Goal: Task Accomplishment & Management: Manage account settings

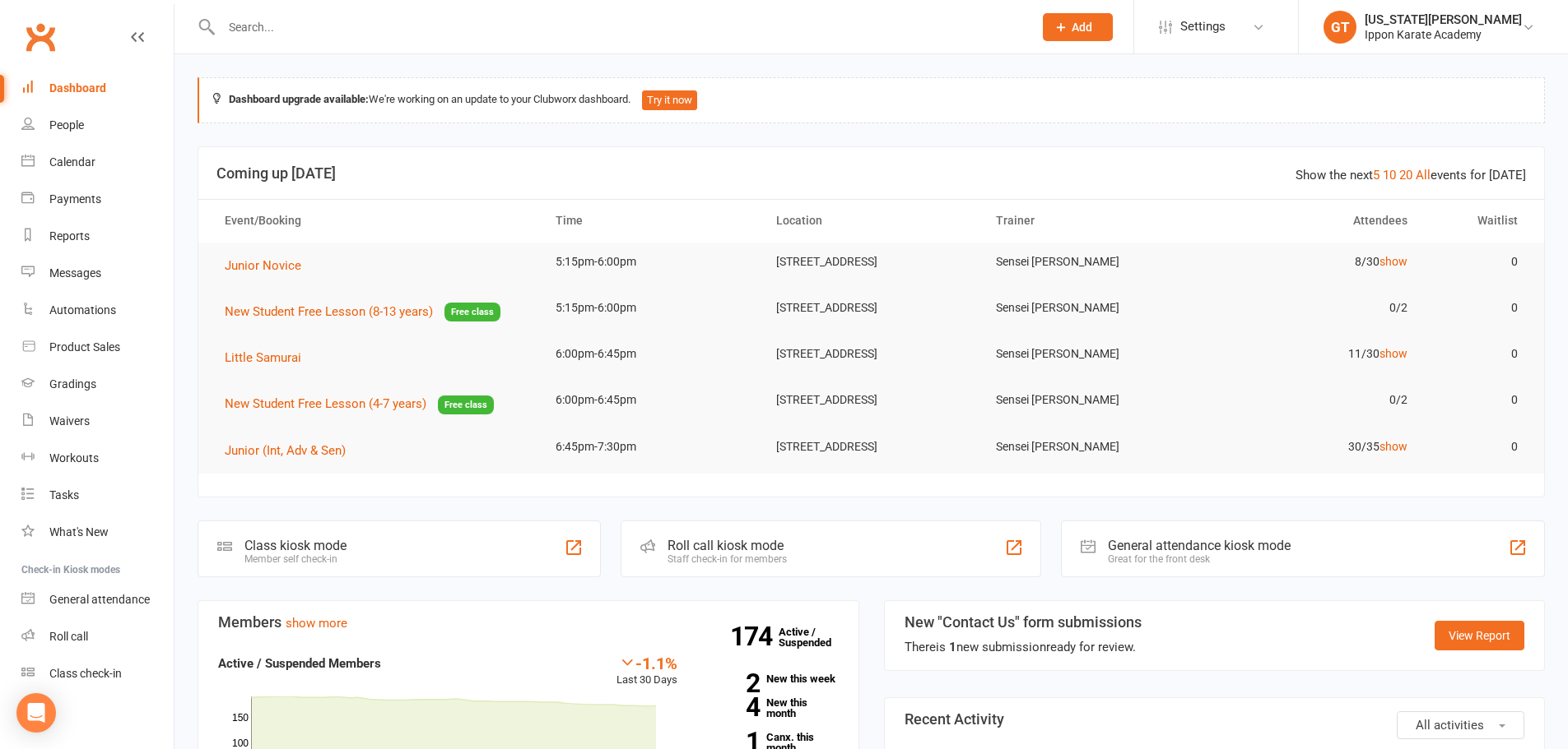
click at [287, 34] on input "text" at bounding box center [618, 27] width 804 height 23
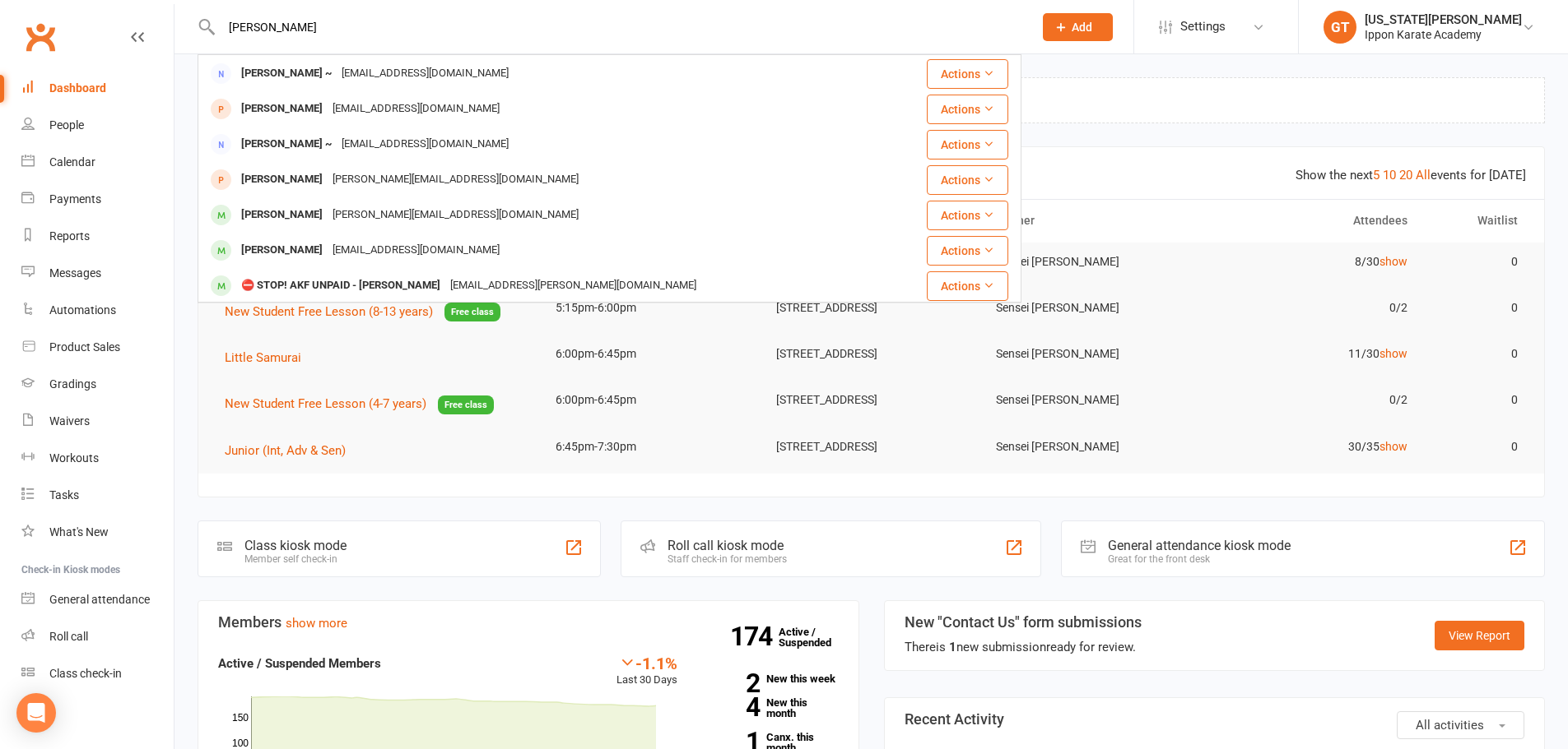
scroll to position [329, 0]
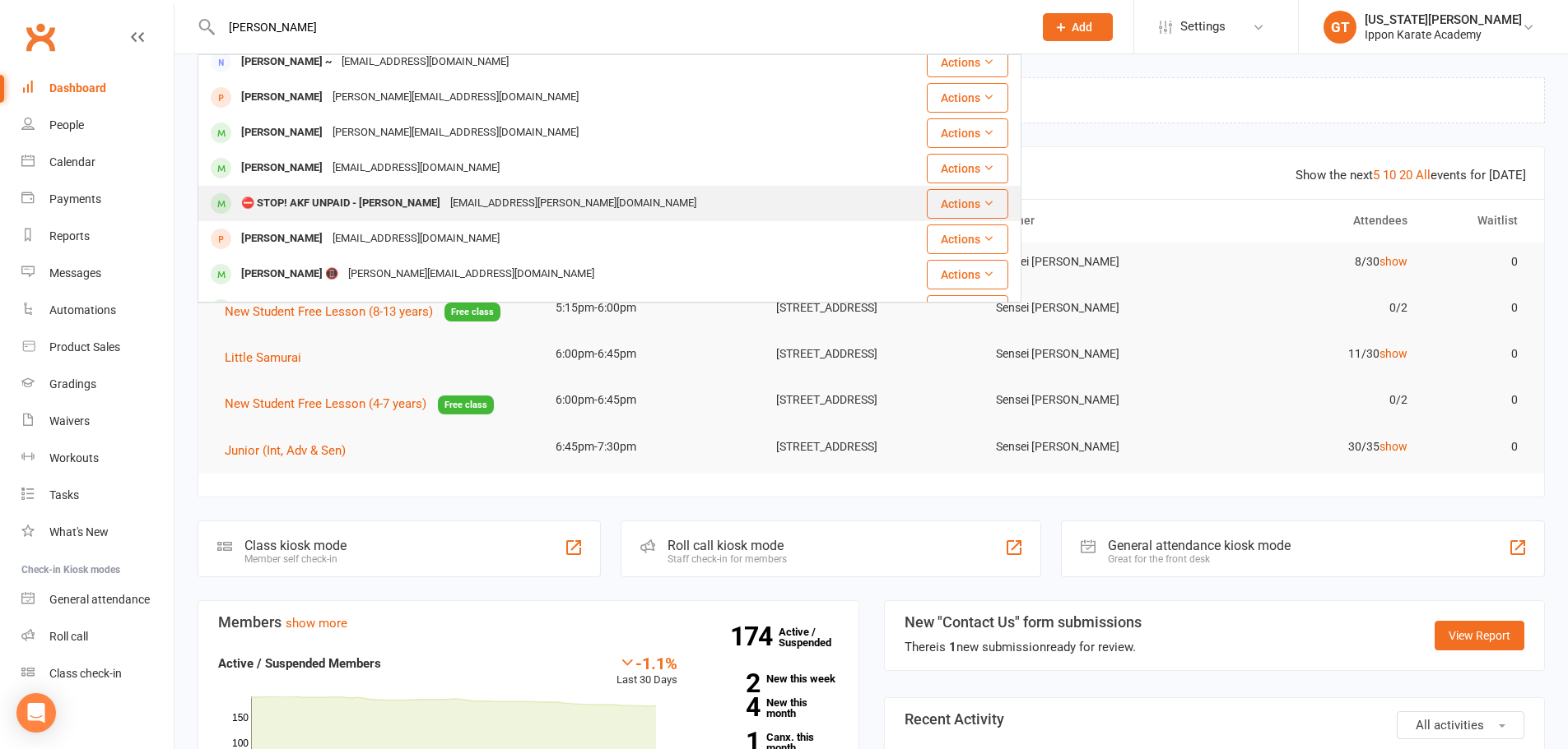
type input "[PERSON_NAME]"
click at [315, 206] on div "⛔ STOP! AKF UNPAID - [PERSON_NAME]" at bounding box center [340, 203] width 209 height 24
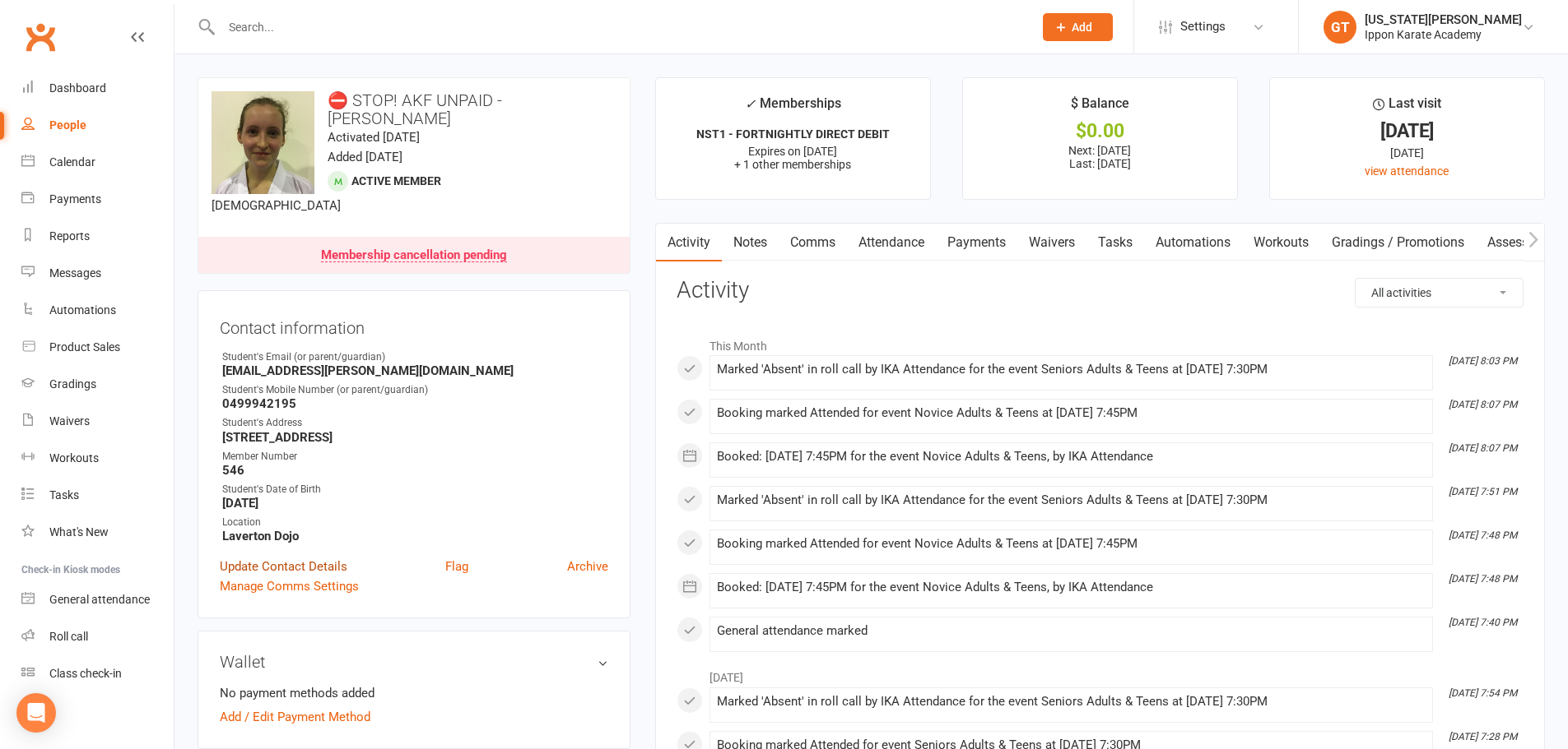
click at [311, 557] on link "Update Contact Details" at bounding box center [283, 566] width 128 height 20
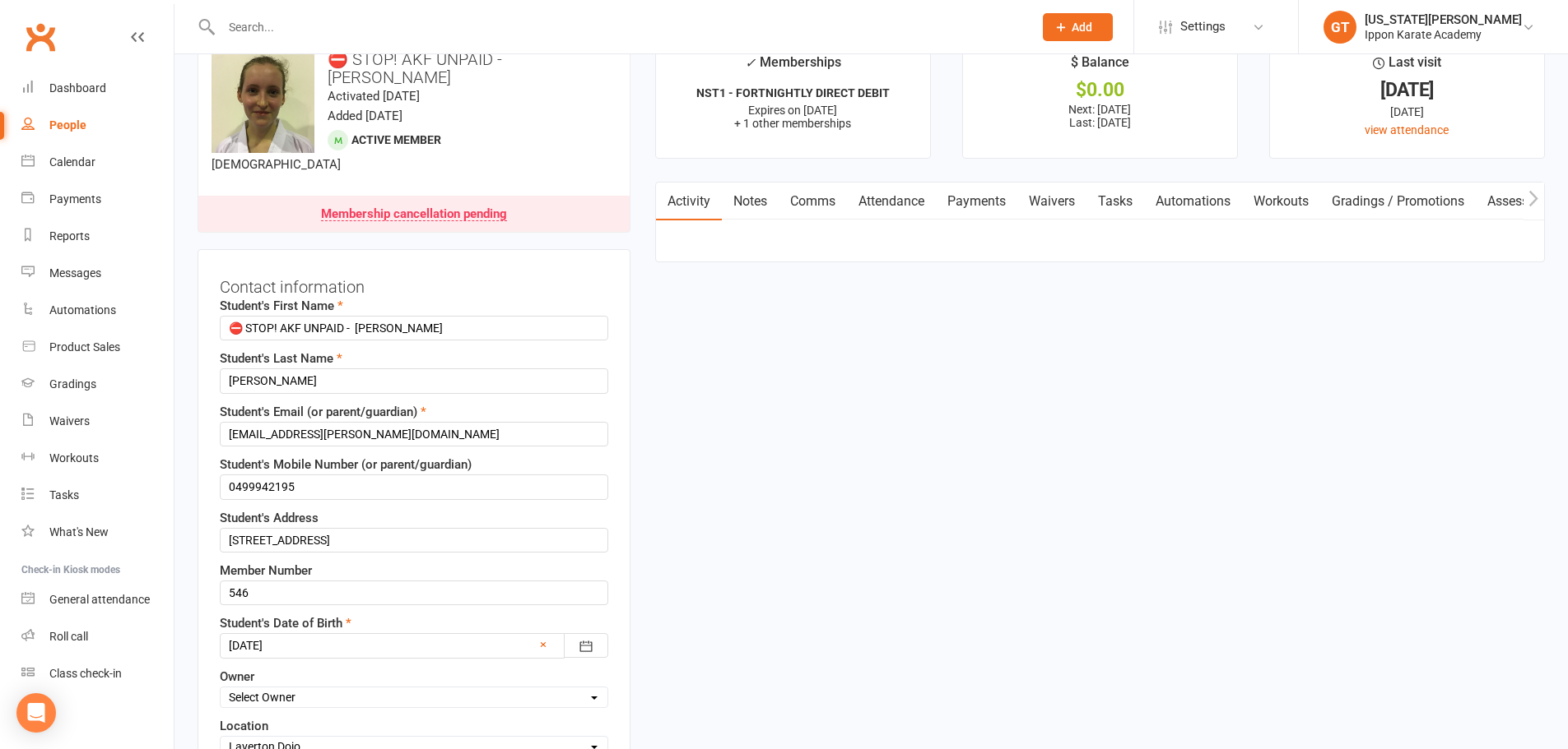
scroll to position [78, 0]
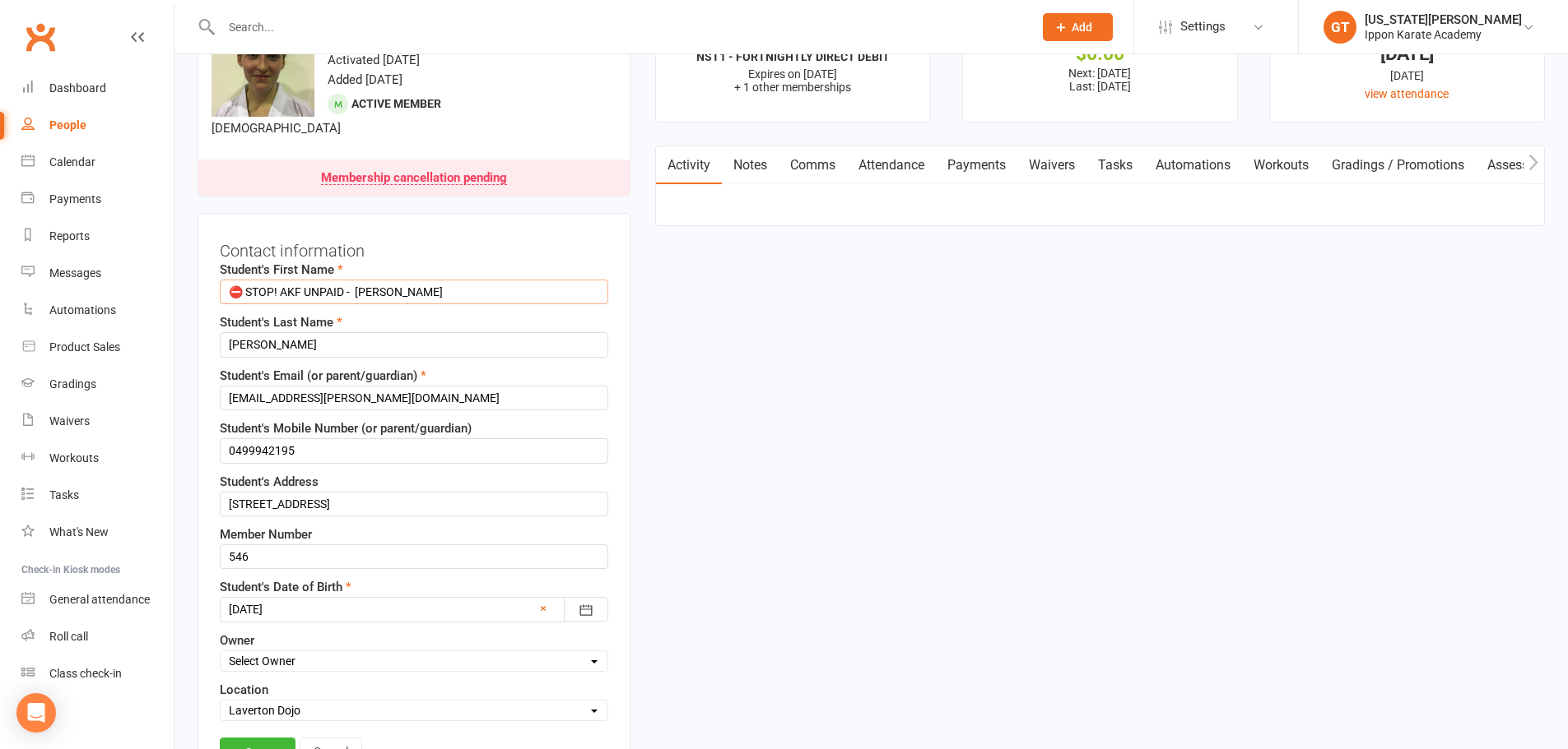
drag, startPoint x: 357, startPoint y: 272, endPoint x: 0, endPoint y: 262, distance: 357.1
type input "[PERSON_NAME]"
click at [247, 743] on link "Save" at bounding box center [258, 752] width 76 height 29
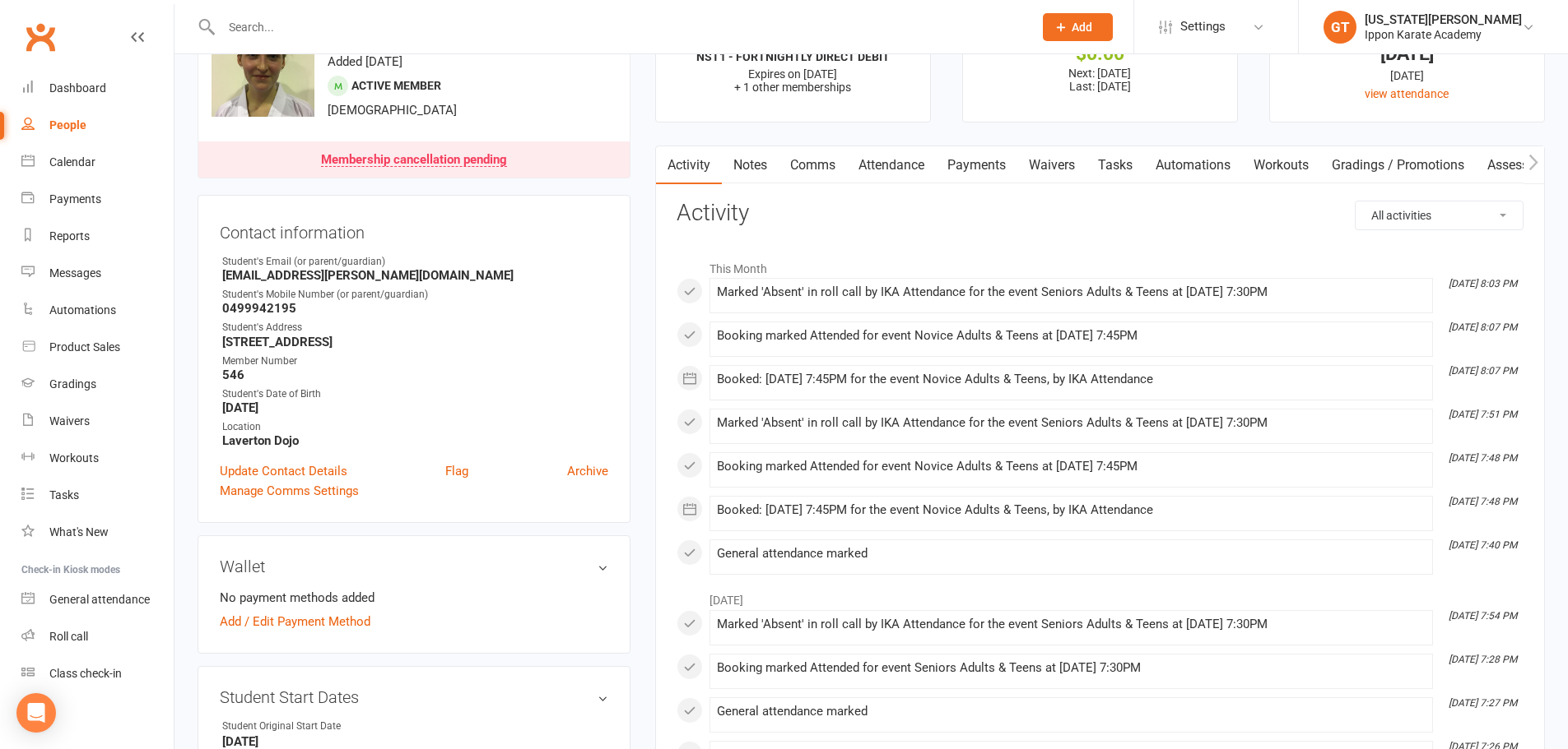
click at [262, 40] on div at bounding box center [608, 27] width 823 height 53
click at [268, 26] on input "text" at bounding box center [618, 27] width 804 height 23
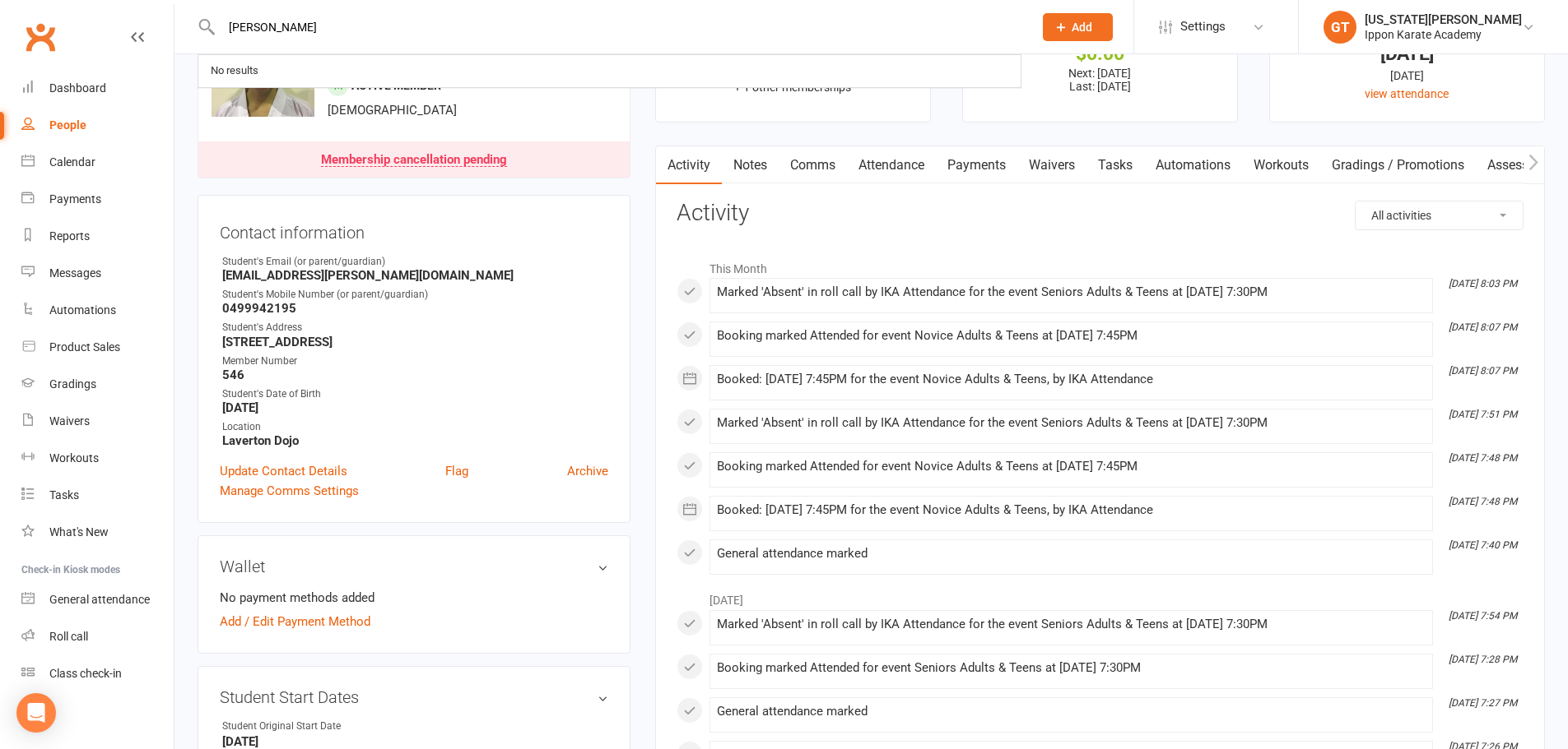
type input "[PERSON_NAME]"
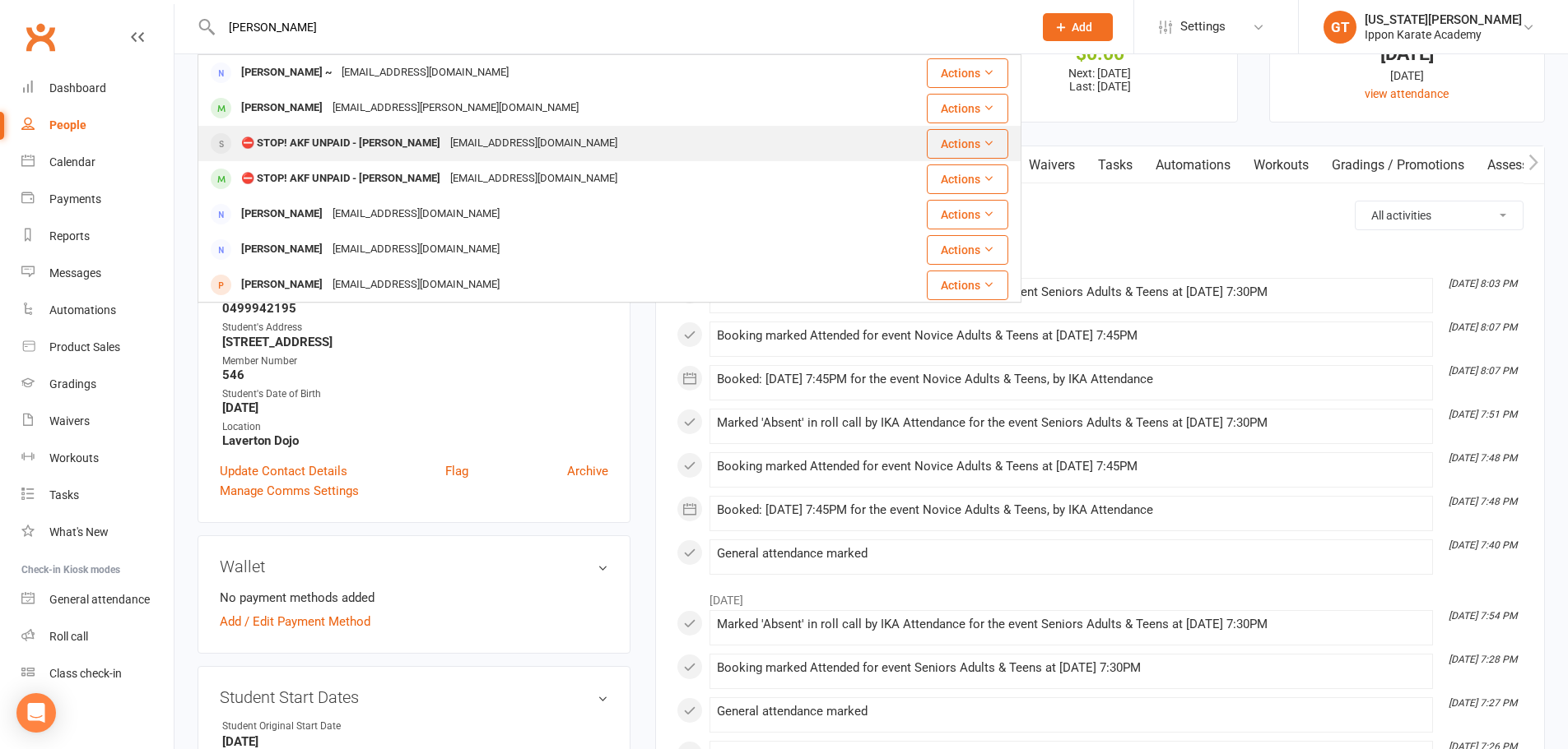
click at [388, 145] on div "⛔ STOP! AKF UNPAID - [PERSON_NAME]" at bounding box center [340, 143] width 209 height 24
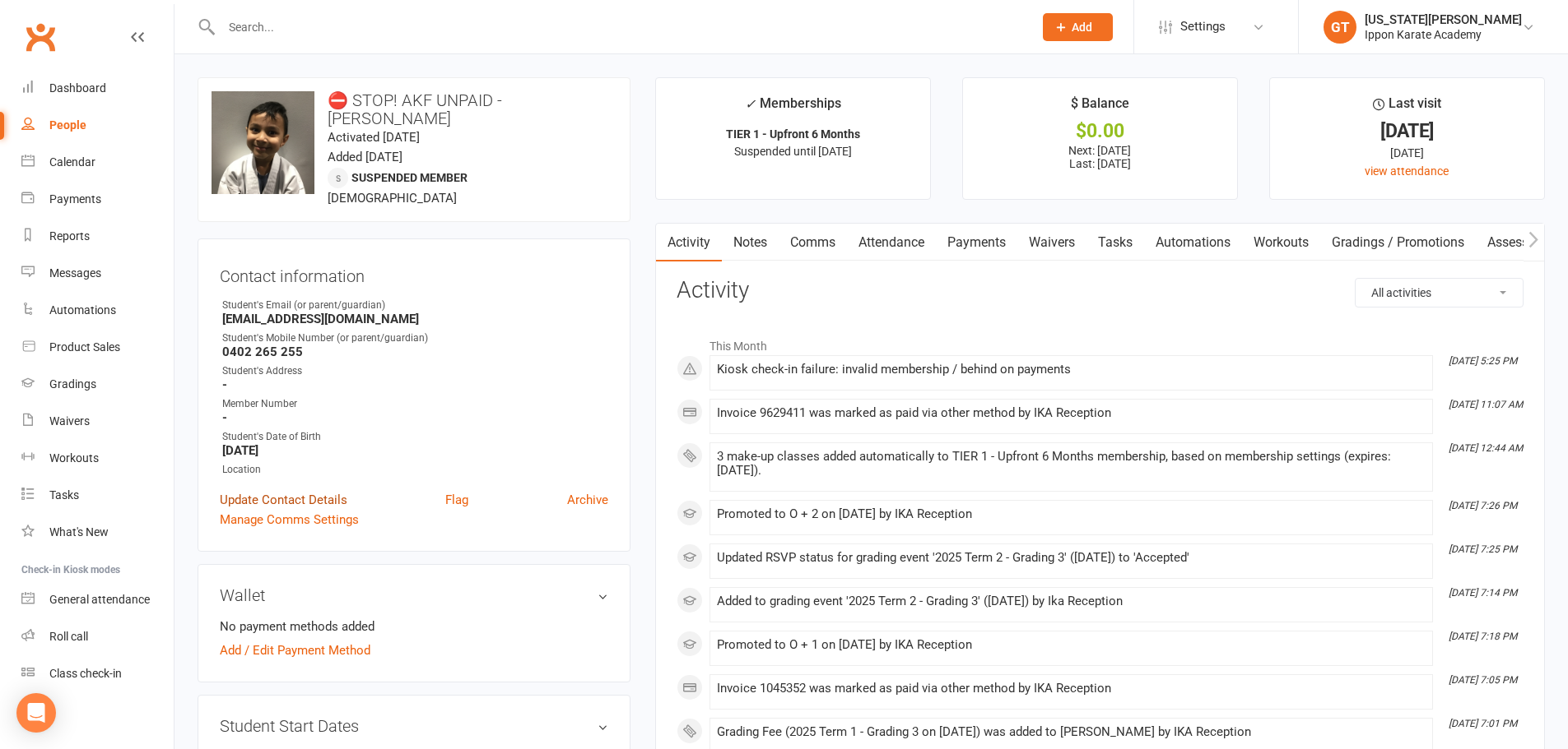
click at [298, 490] on link "Update Contact Details" at bounding box center [283, 500] width 128 height 20
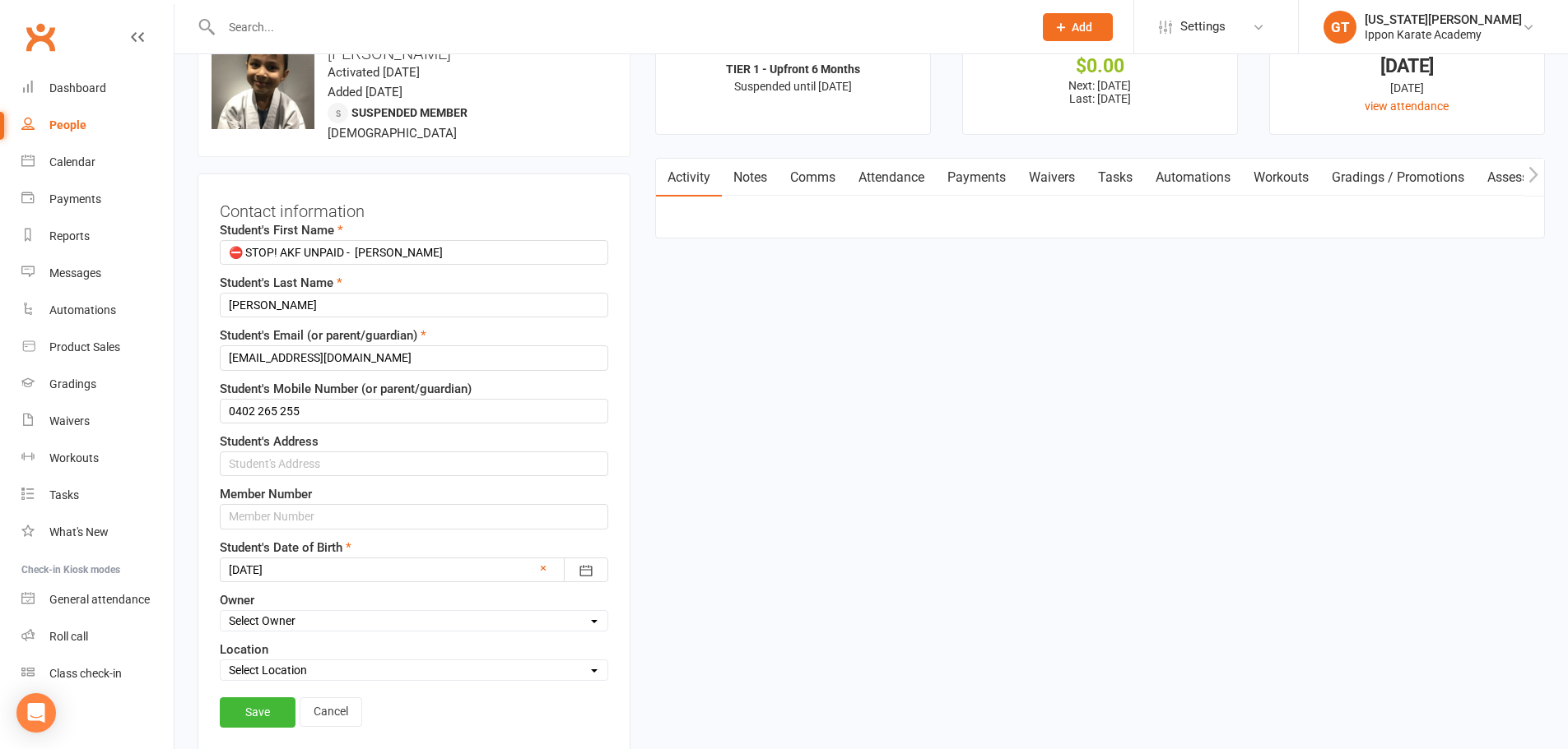
scroll to position [78, 0]
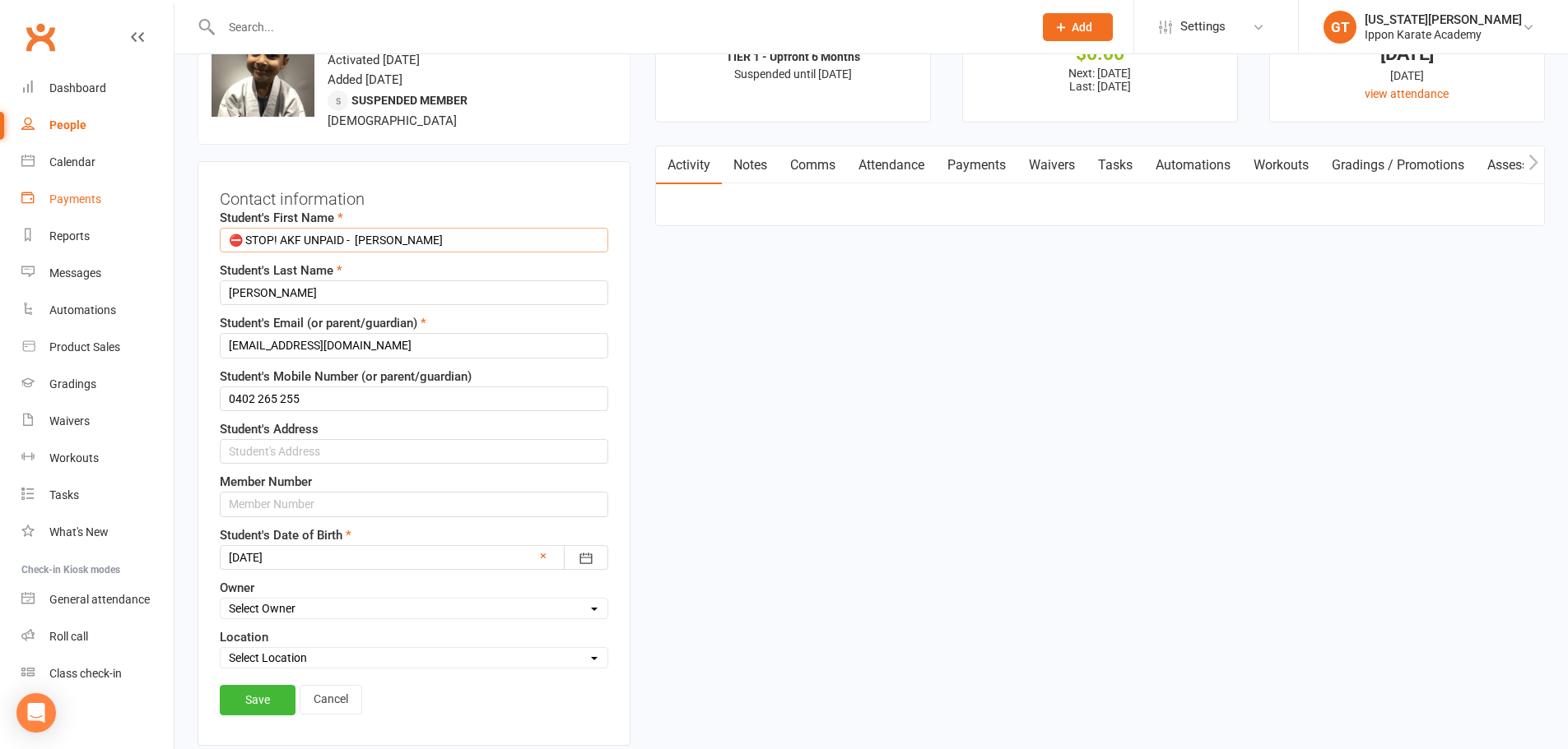
drag, startPoint x: 359, startPoint y: 225, endPoint x: 93, endPoint y: 205, distance: 266.8
type input "[PERSON_NAME]"
click at [261, 705] on div "Save Cancel" at bounding box center [414, 704] width 388 height 38
click at [265, 691] on link "Save" at bounding box center [258, 700] width 76 height 29
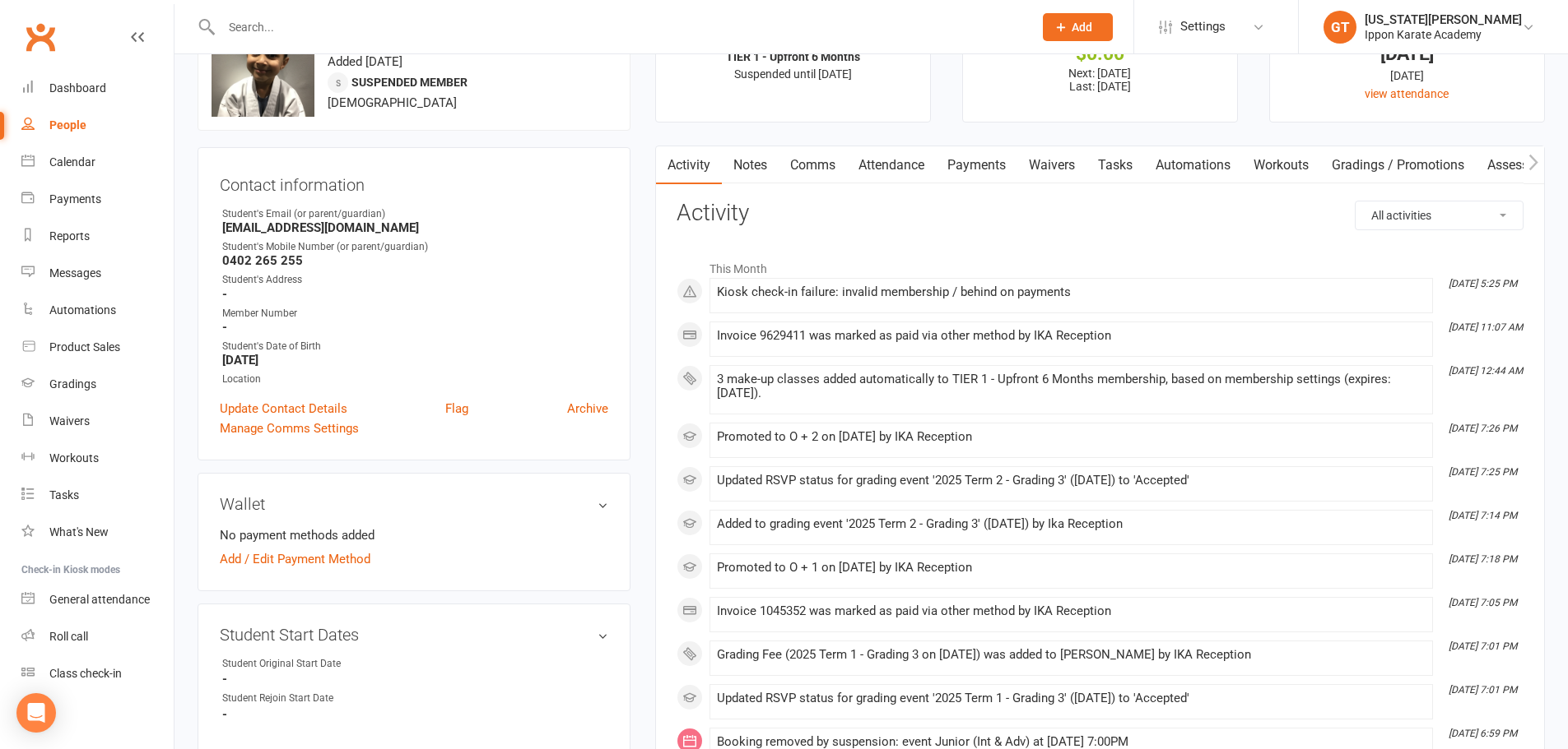
click at [310, 16] on input "text" at bounding box center [618, 27] width 804 height 23
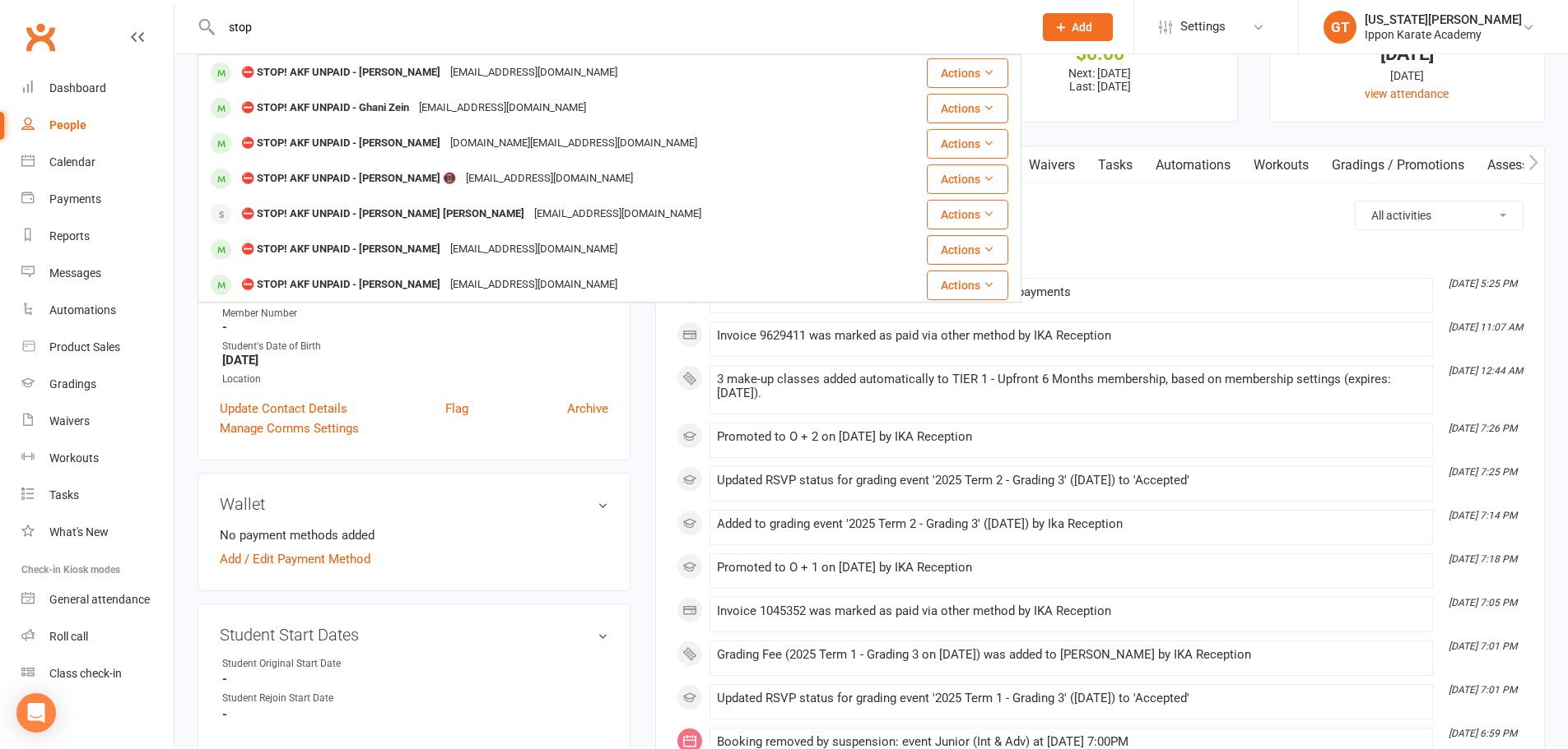
type input "stop"
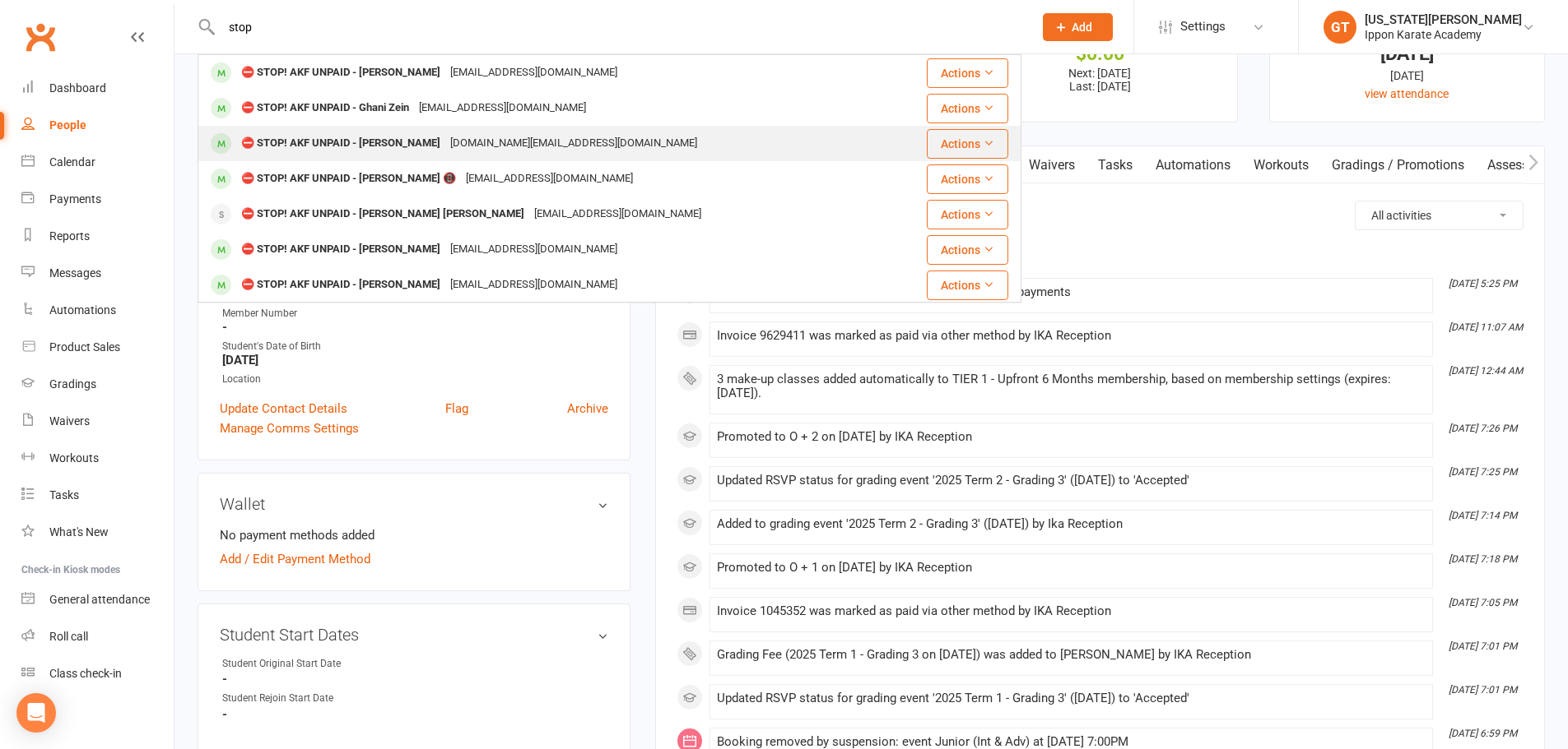
click at [489, 149] on div "[DOMAIN_NAME][EMAIL_ADDRESS][DOMAIN_NAME]" at bounding box center [573, 143] width 257 height 24
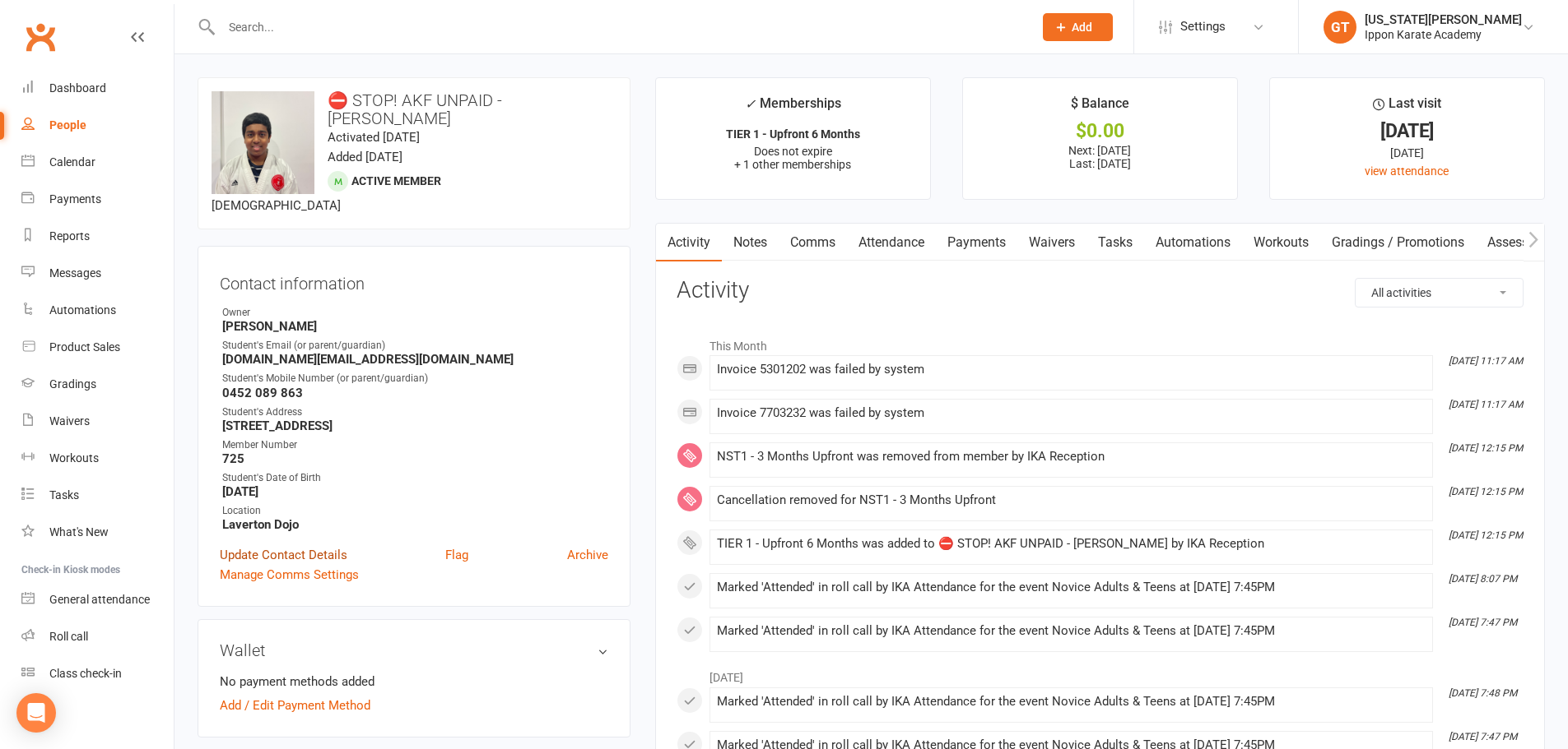
click at [297, 547] on link "Update Contact Details" at bounding box center [283, 555] width 128 height 20
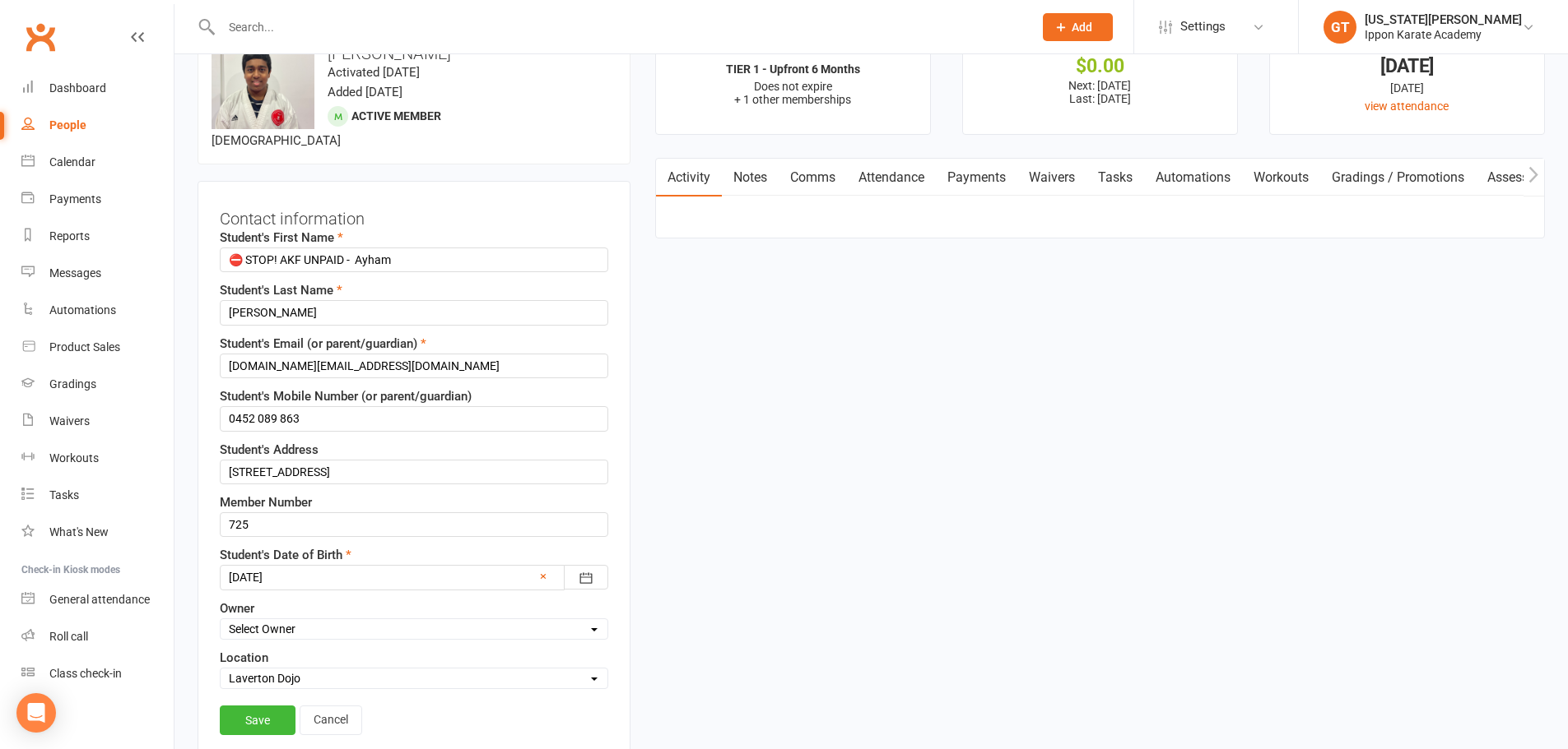
scroll to position [78, 0]
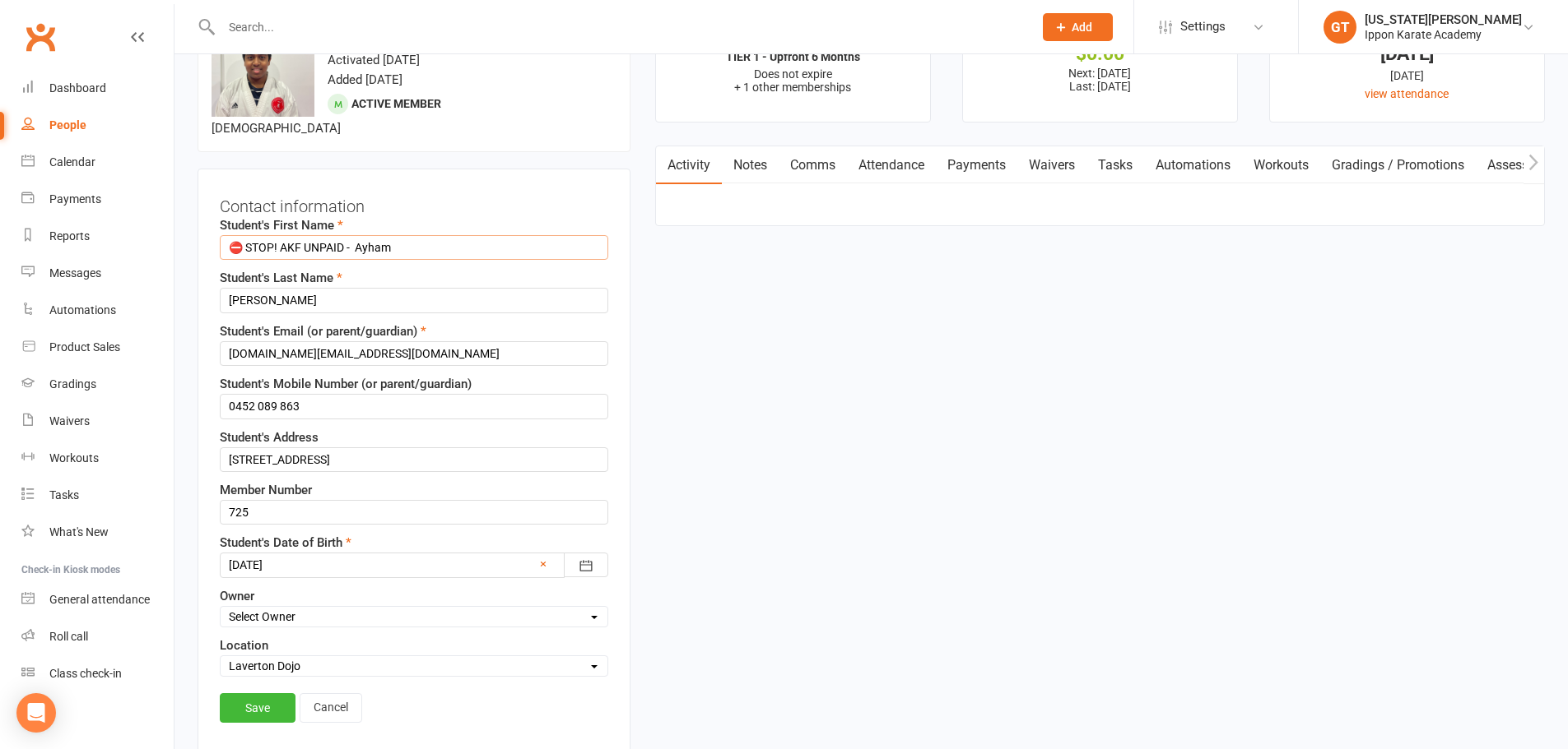
click at [359, 243] on input "⛔ STOP! AKF UNPAID - Ayham" at bounding box center [414, 247] width 388 height 25
click at [360, 243] on input "⛔ STOP! AKF UNPAID - Ayham" at bounding box center [414, 247] width 388 height 25
drag, startPoint x: 360, startPoint y: 243, endPoint x: 117, endPoint y: 237, distance: 243.1
type input "Ayham"
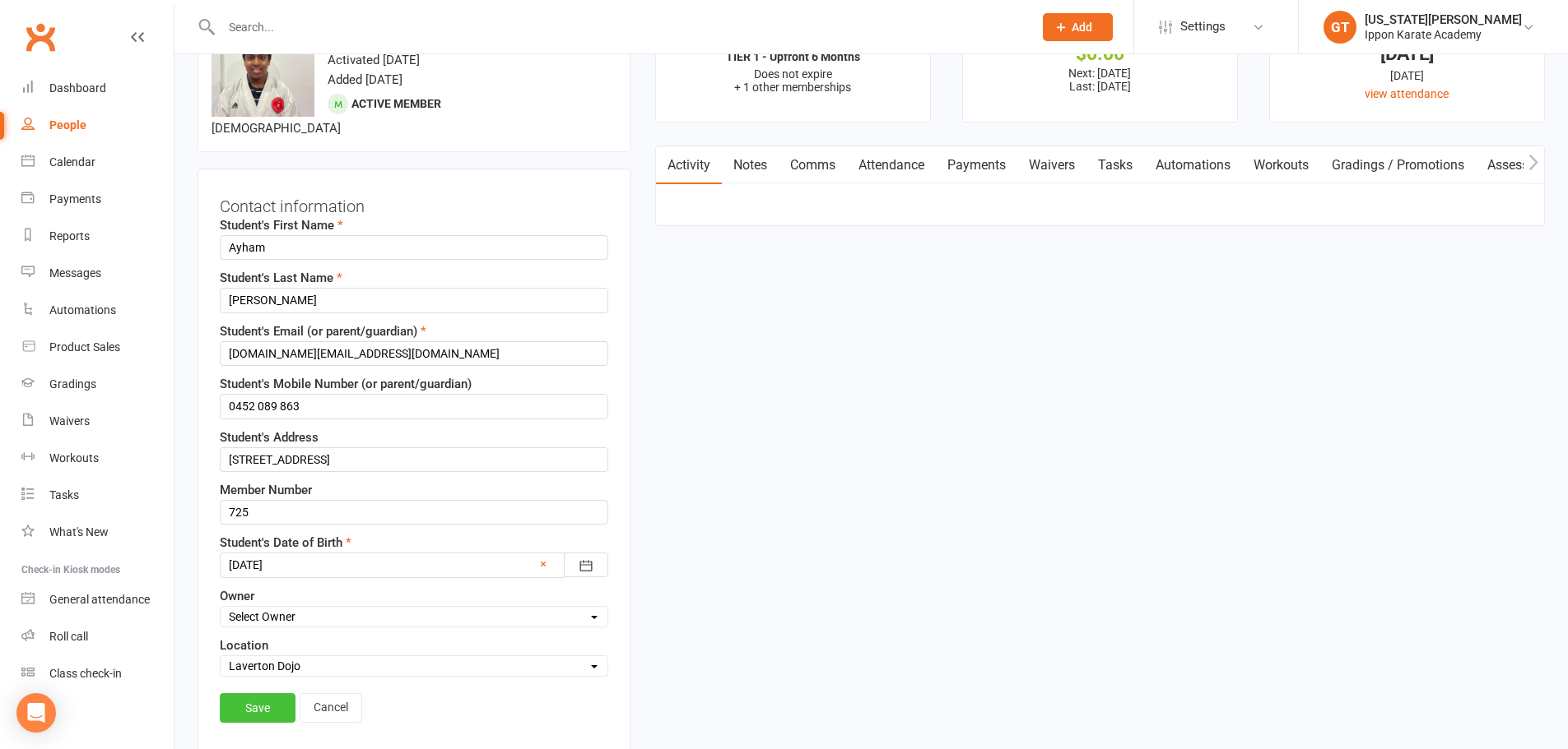
click at [273, 708] on link "Save" at bounding box center [258, 707] width 76 height 29
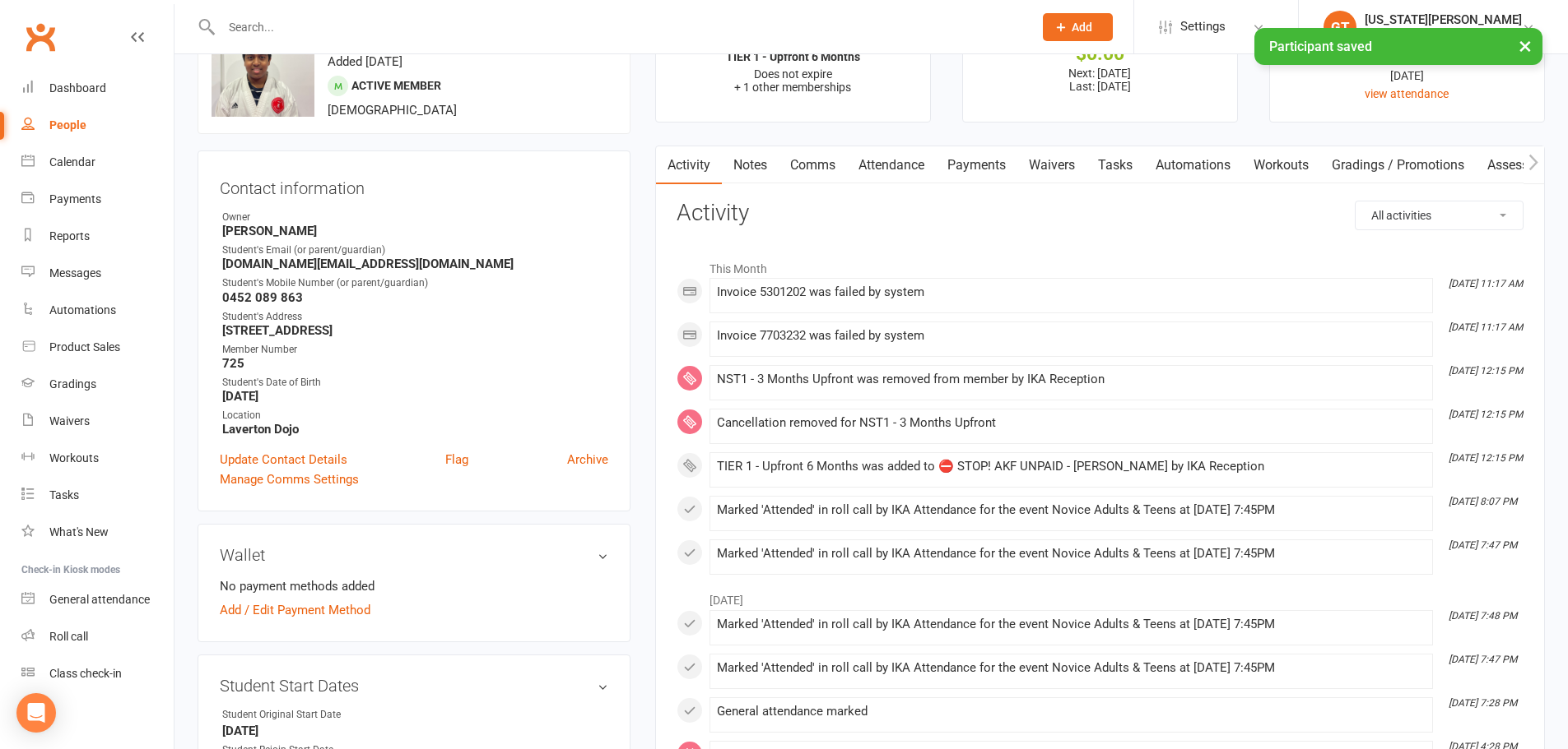
click at [329, 28] on div "× Participant saved" at bounding box center [773, 28] width 1546 height 0
click at [244, 28] on div "× Participant saved" at bounding box center [773, 28] width 1546 height 0
click at [243, 25] on input "text" at bounding box center [618, 27] width 804 height 23
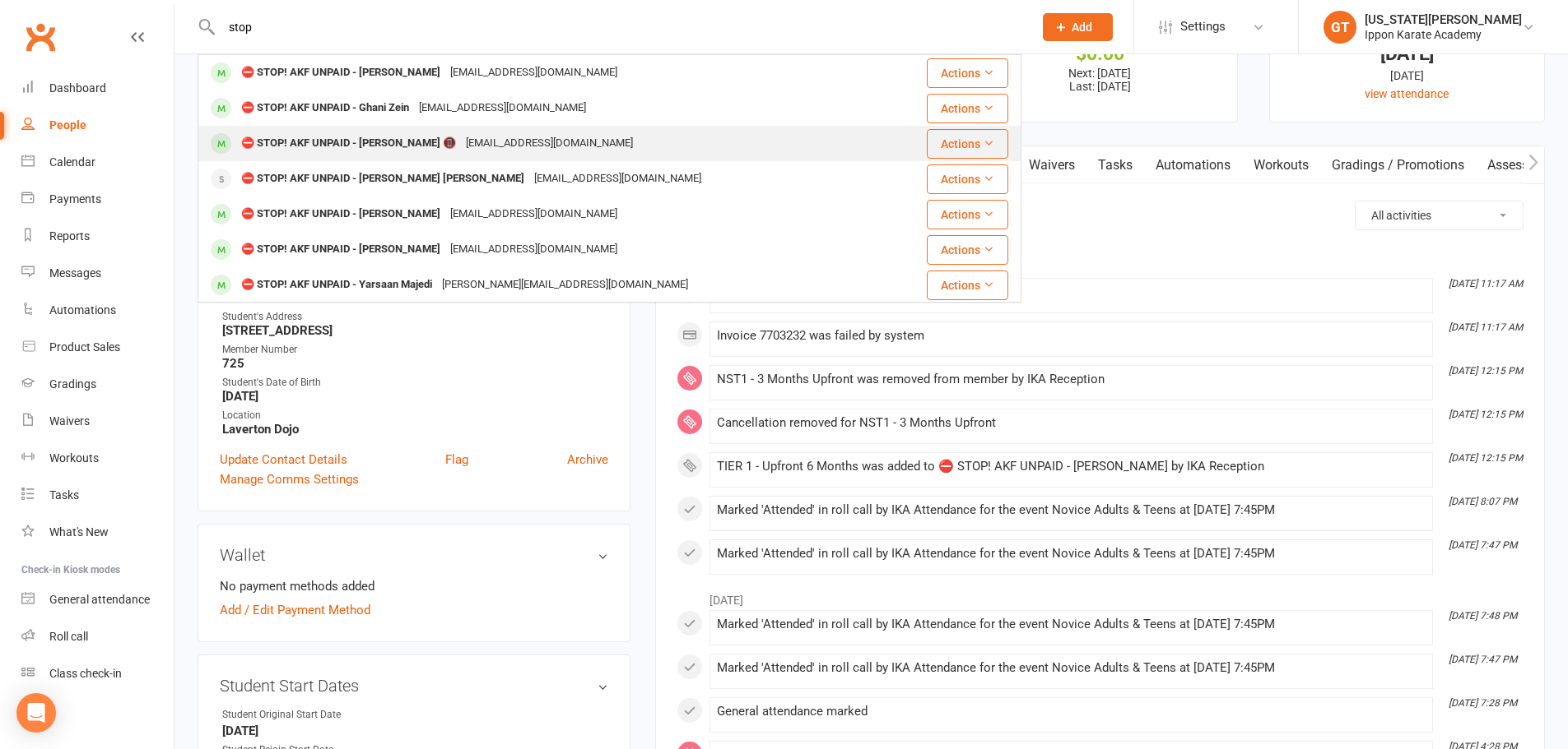
type input "stop"
click at [345, 136] on div "⛔ STOP! AKF UNPAID - [PERSON_NAME] 📵" at bounding box center [348, 143] width 225 height 24
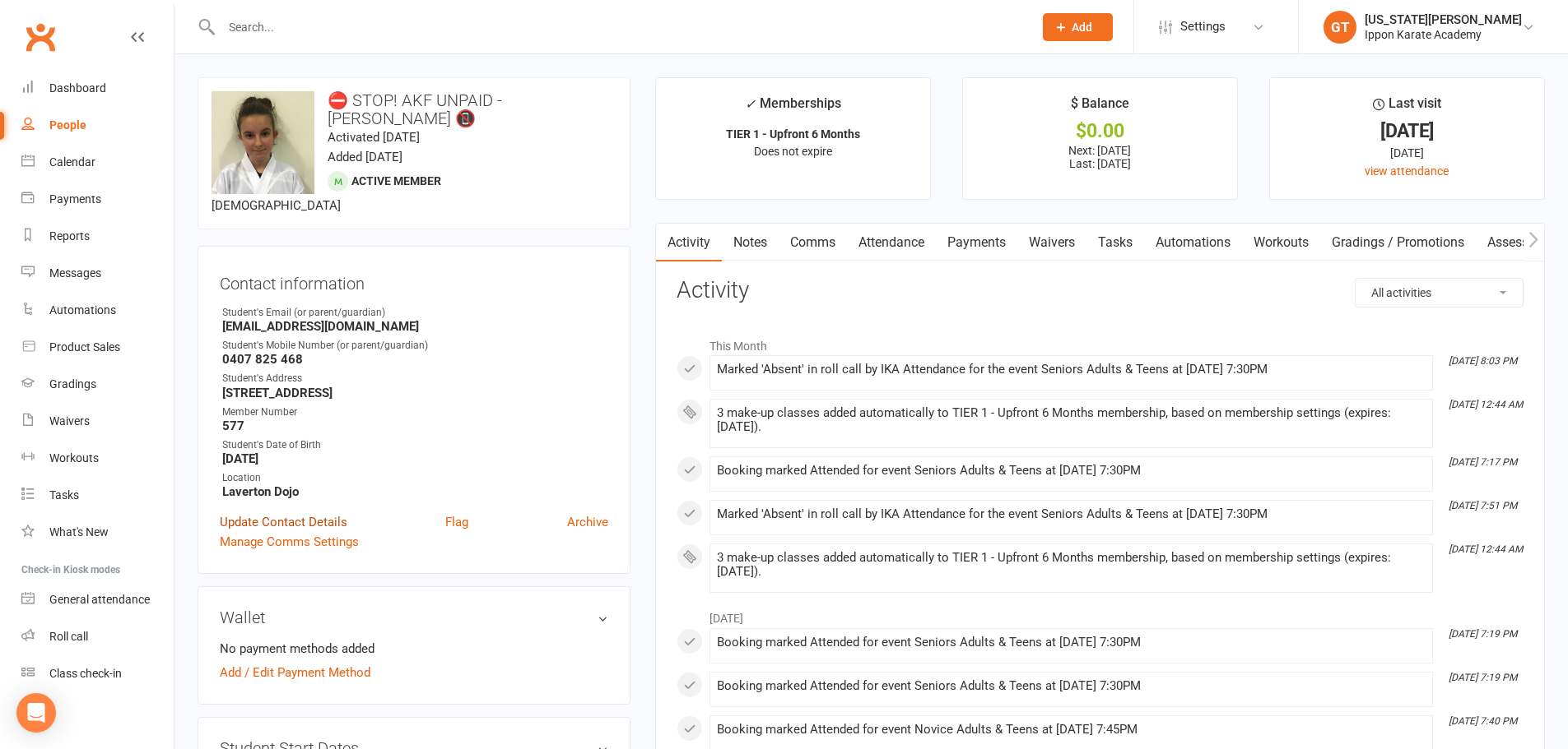
click at [256, 519] on link "Update Contact Details" at bounding box center [283, 522] width 128 height 20
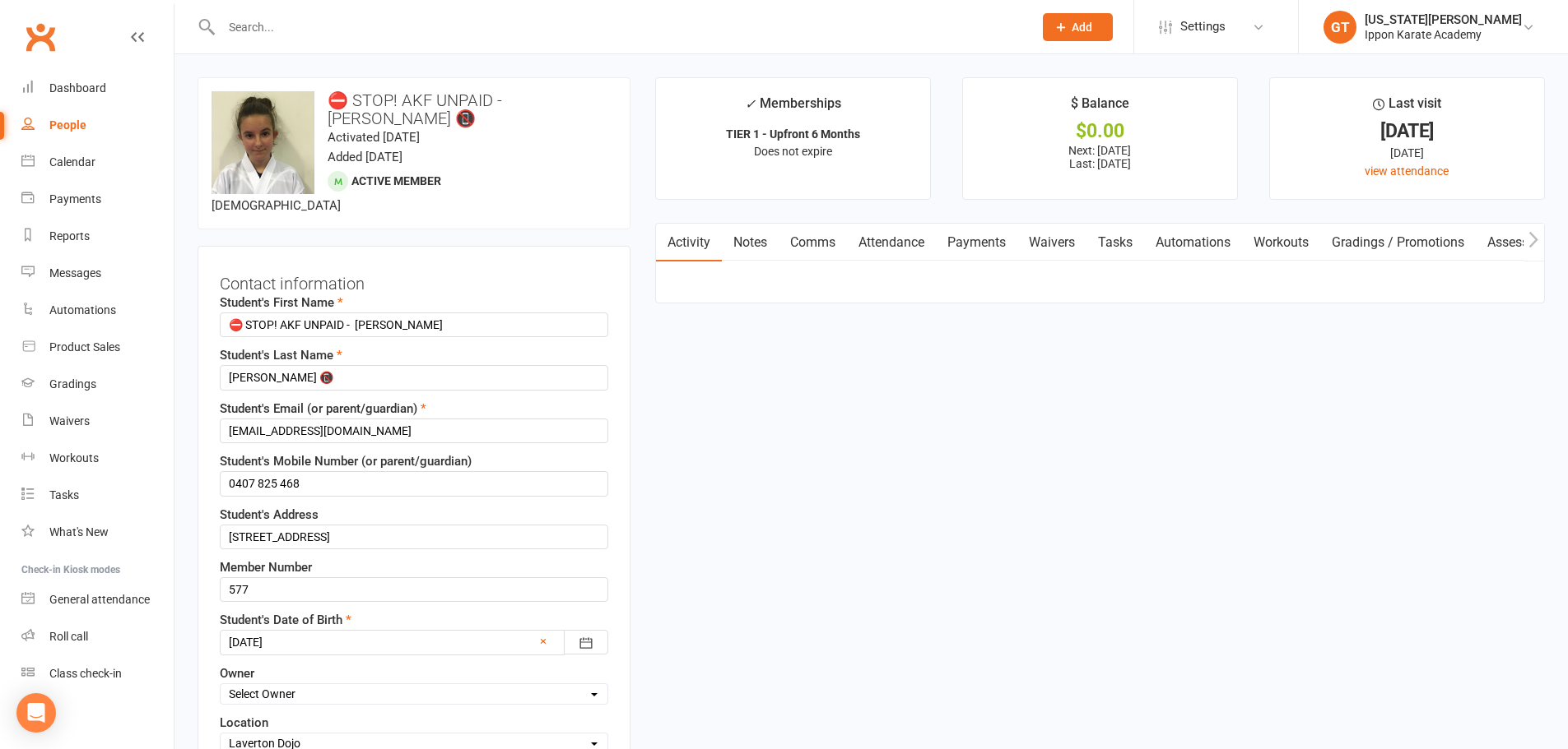
scroll to position [78, 0]
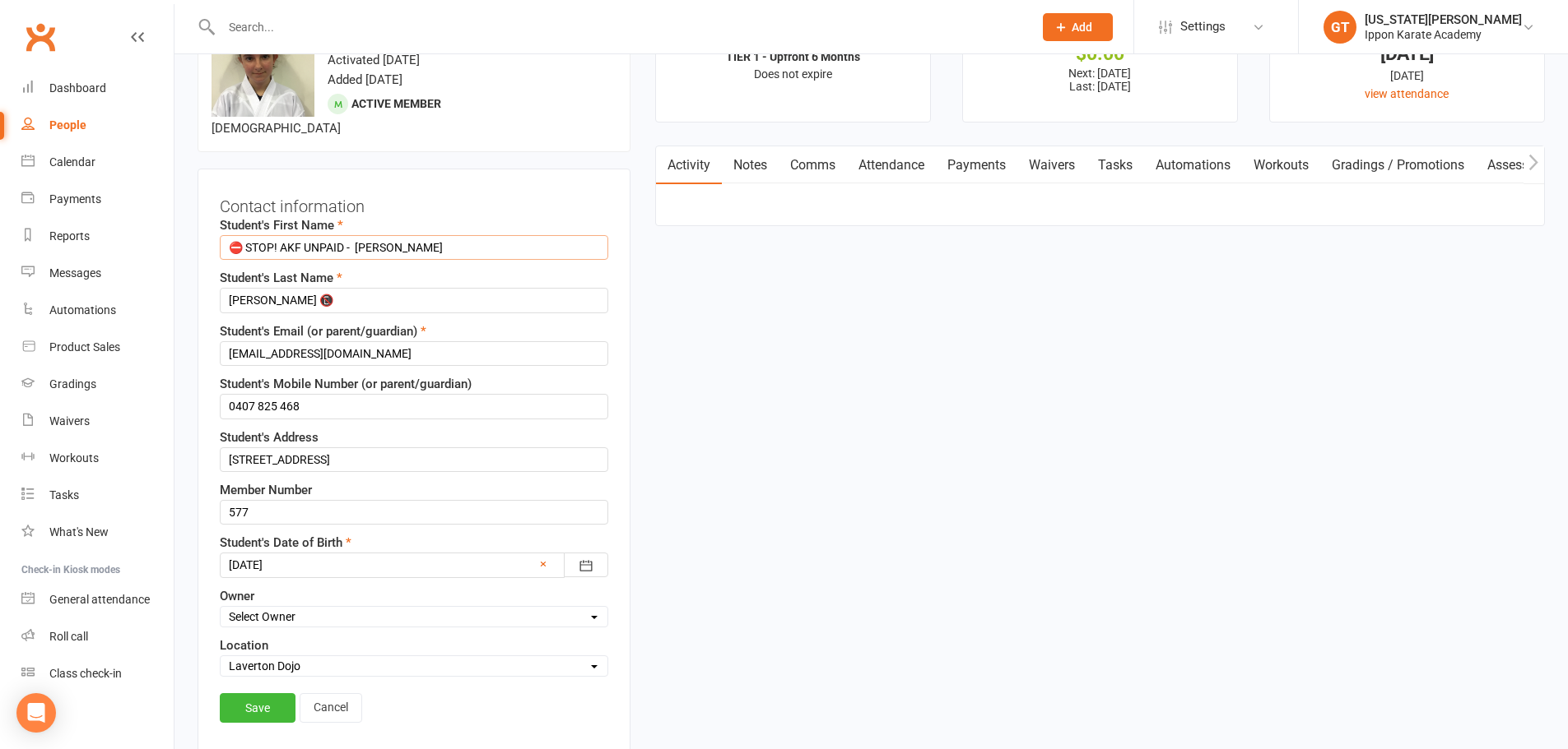
drag, startPoint x: 361, startPoint y: 246, endPoint x: 0, endPoint y: 217, distance: 362.2
type input "Karina"
click at [242, 710] on link "Save" at bounding box center [258, 707] width 76 height 29
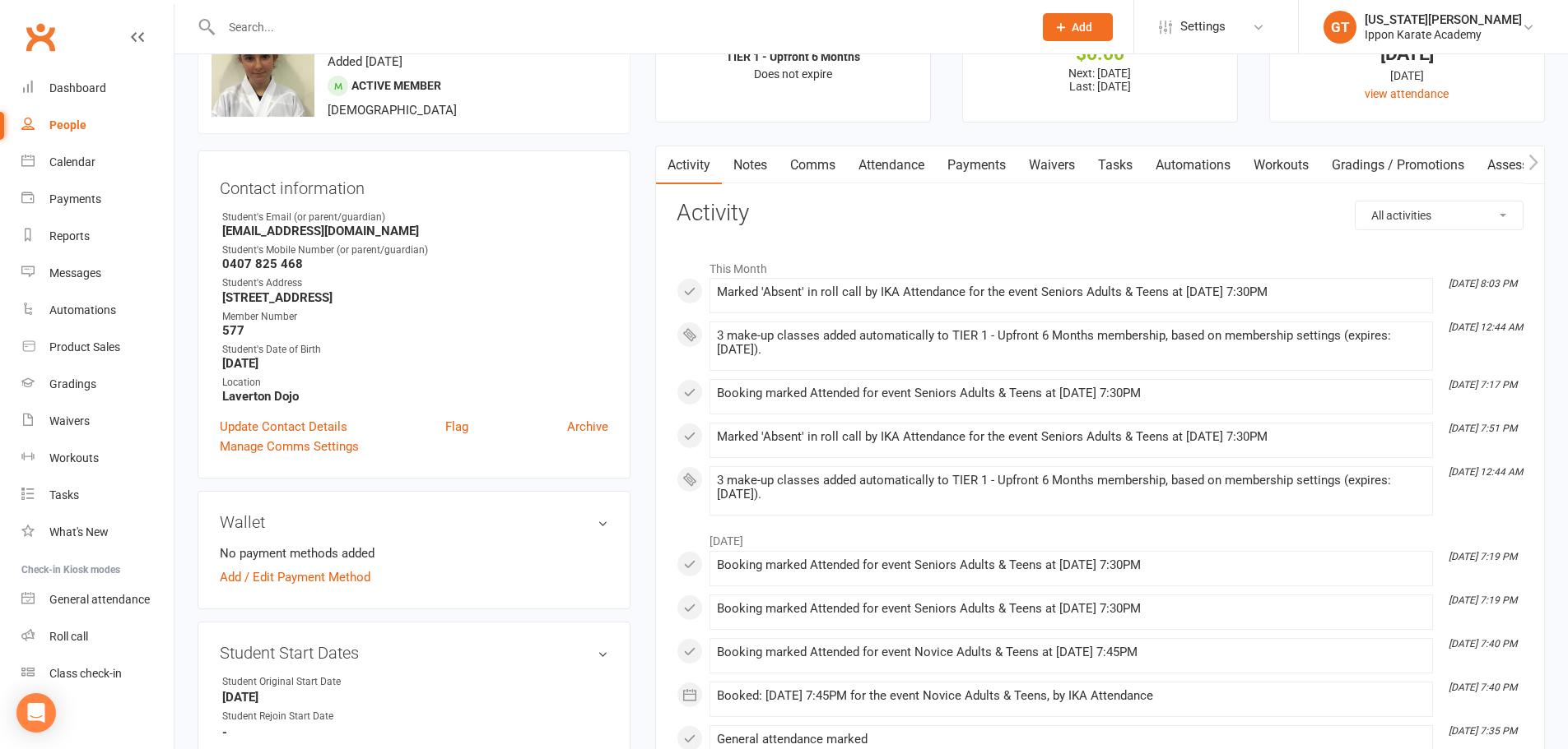
click at [267, 39] on div at bounding box center [608, 27] width 823 height 53
click at [274, 28] on input "text" at bounding box center [618, 27] width 804 height 23
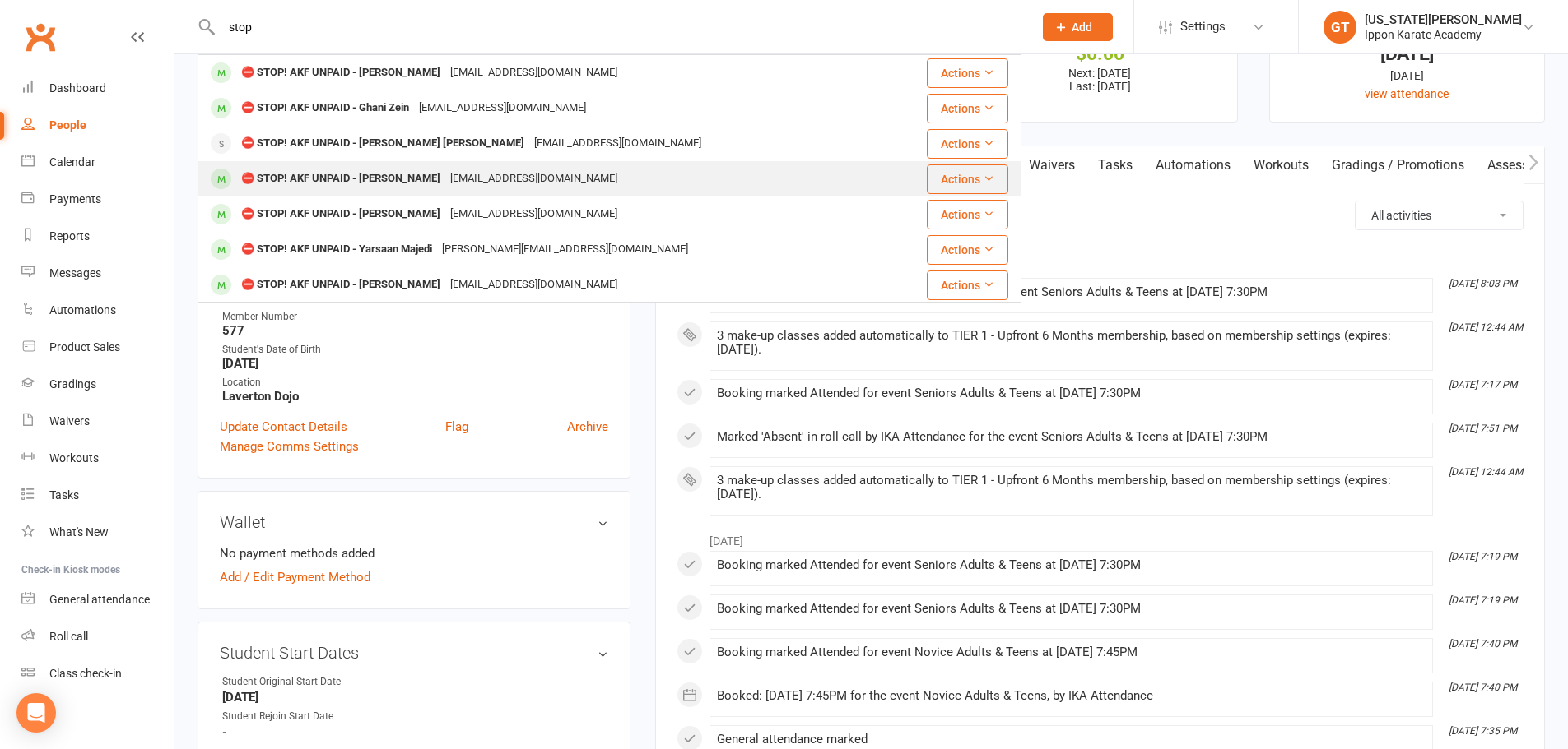
type input "stop"
click at [445, 178] on div "[EMAIL_ADDRESS][DOMAIN_NAME]" at bounding box center [533, 178] width 177 height 24
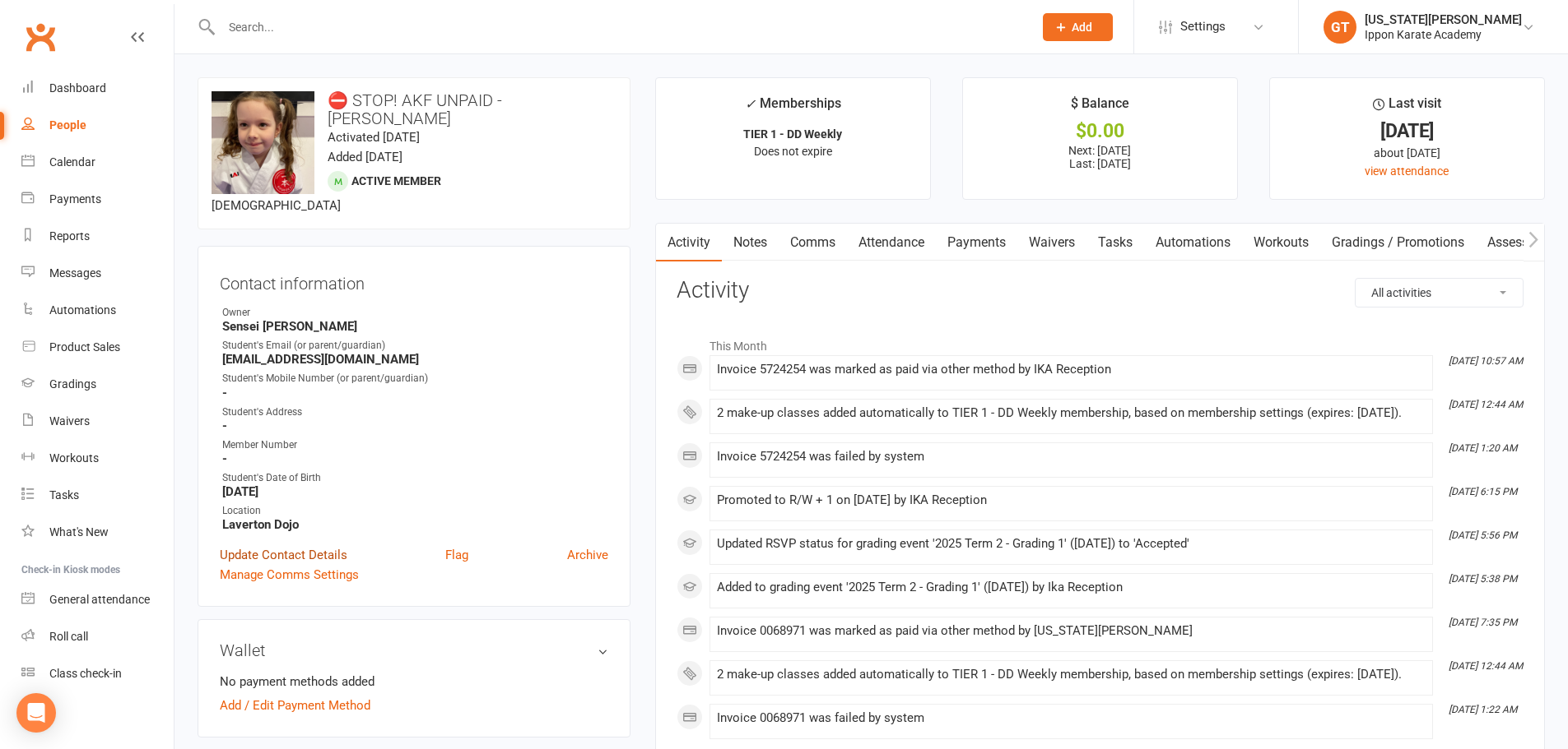
click at [294, 545] on link "Update Contact Details" at bounding box center [283, 555] width 128 height 20
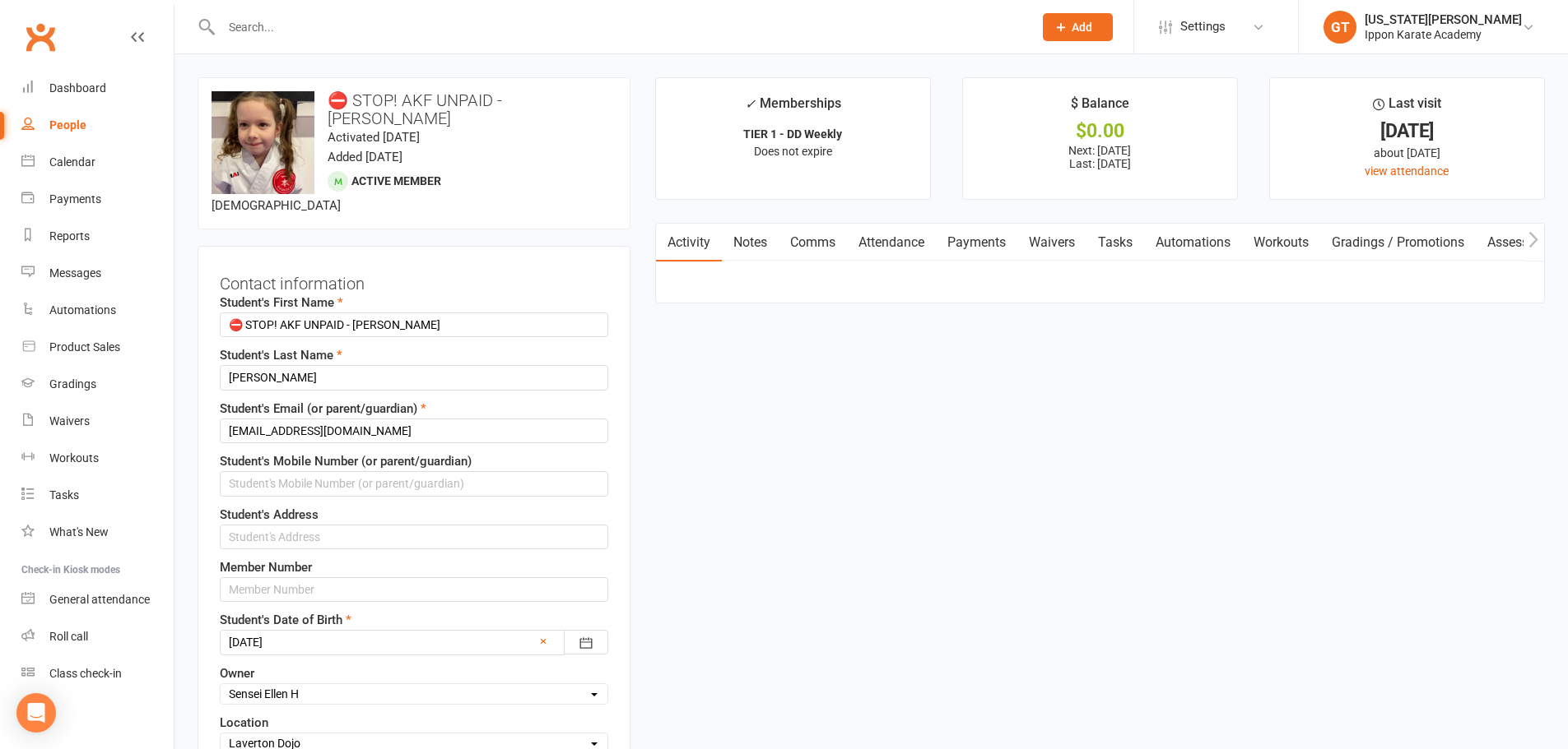
scroll to position [78, 0]
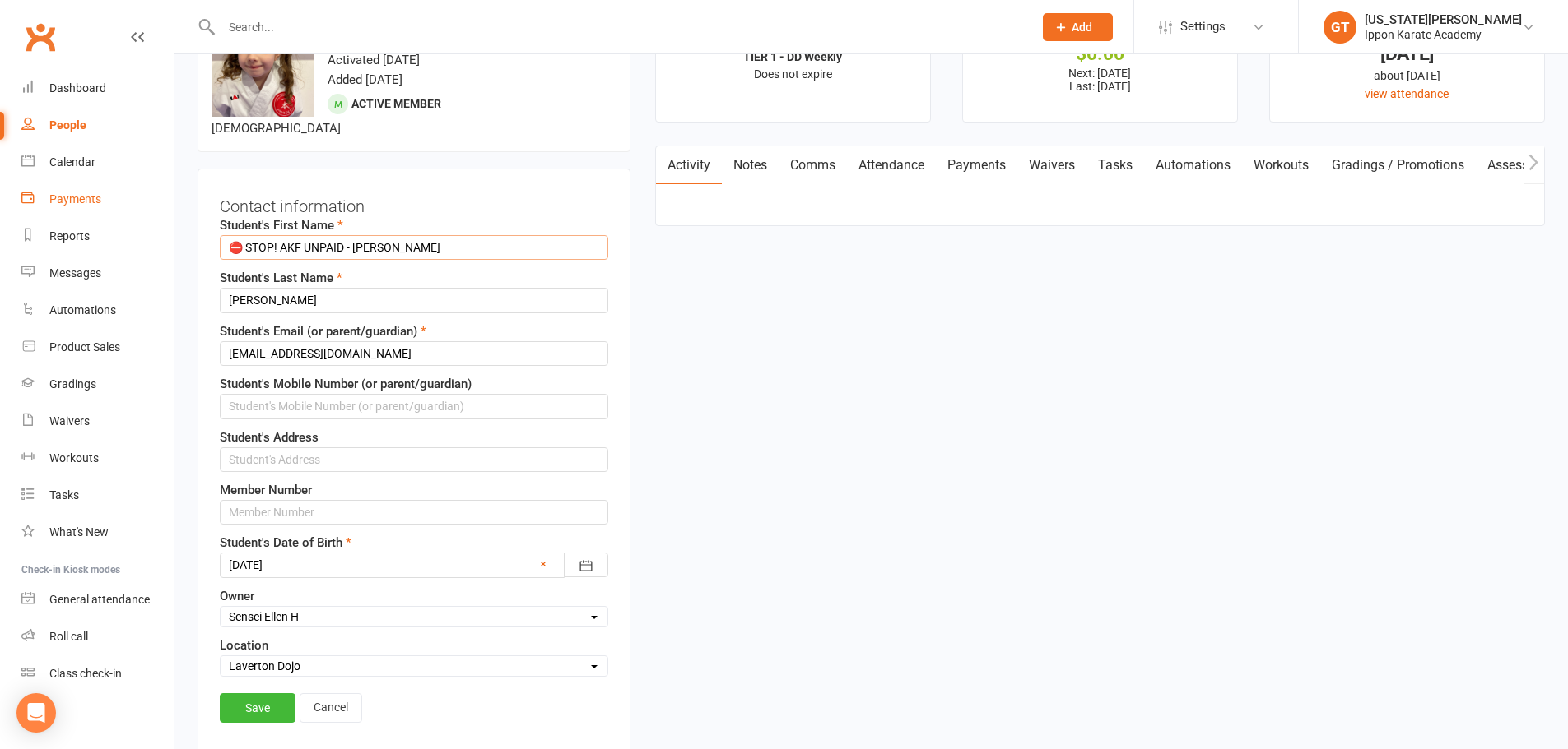
drag, startPoint x: 357, startPoint y: 227, endPoint x: 112, endPoint y: 211, distance: 245.5
type input "[PERSON_NAME]"
click at [254, 693] on link "Save" at bounding box center [258, 707] width 76 height 29
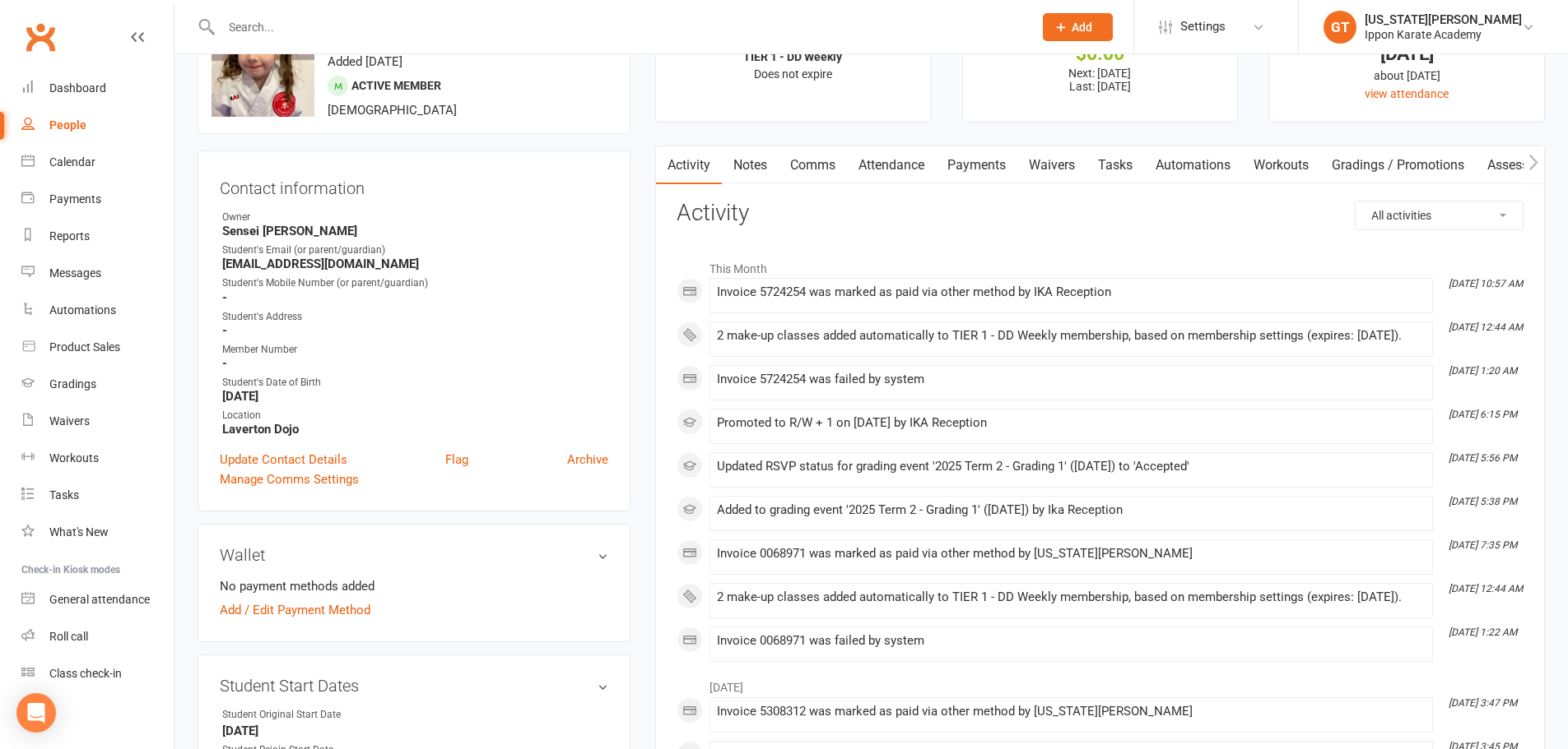
click at [303, 29] on input "text" at bounding box center [618, 27] width 804 height 23
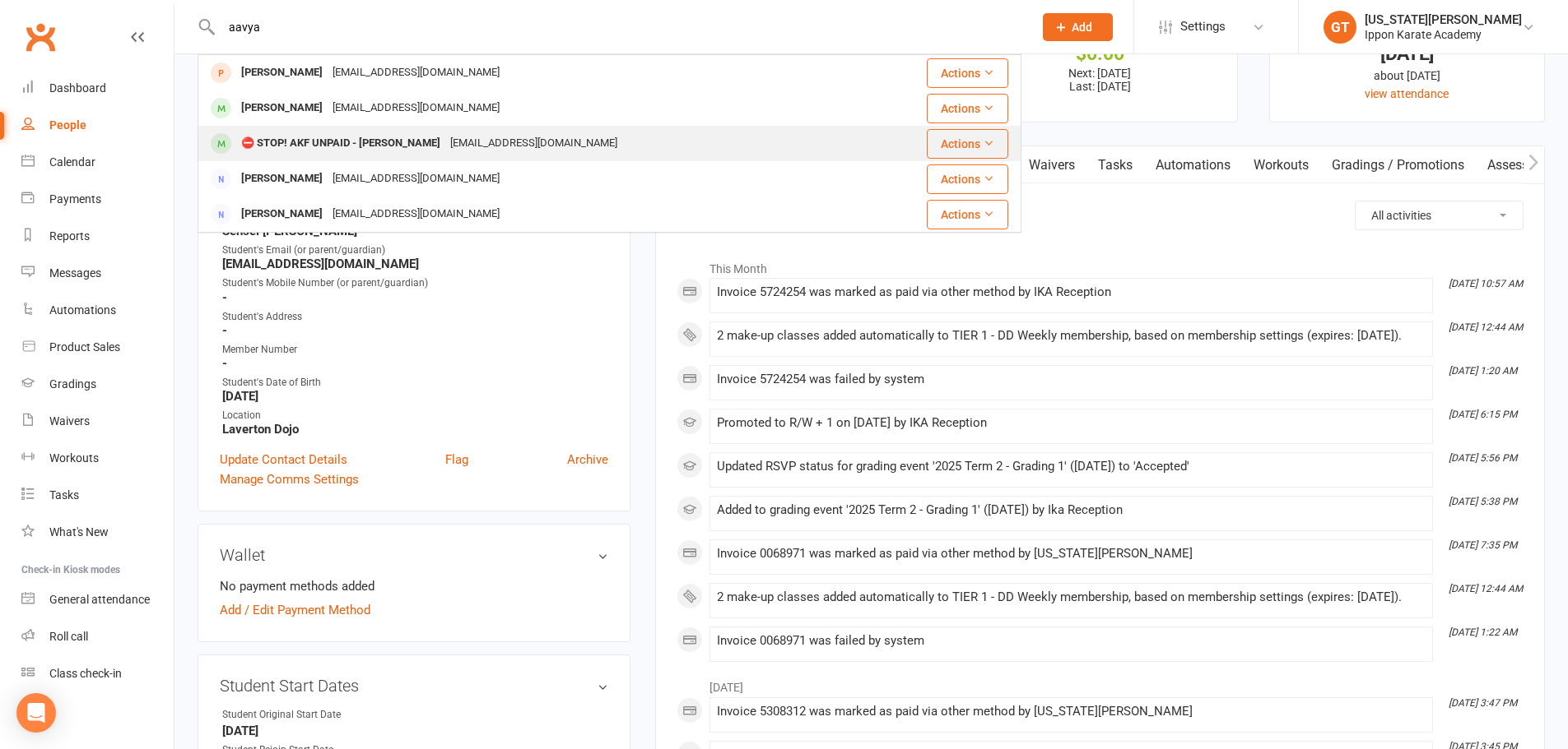
type input "aavya"
click at [351, 147] on div "⛔ STOP! AKF UNPAID - [PERSON_NAME]" at bounding box center [340, 143] width 209 height 24
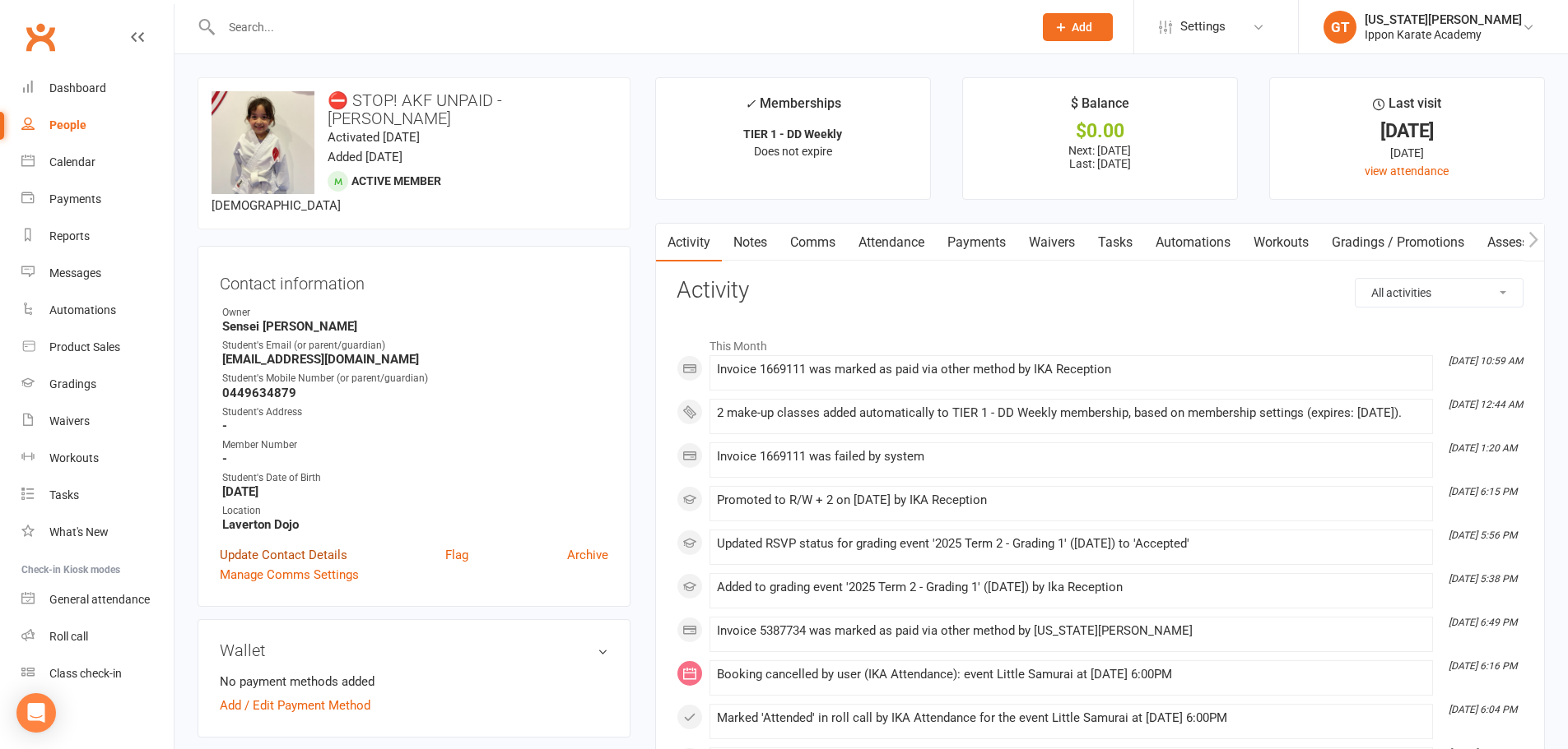
click at [297, 545] on link "Update Contact Details" at bounding box center [283, 555] width 128 height 20
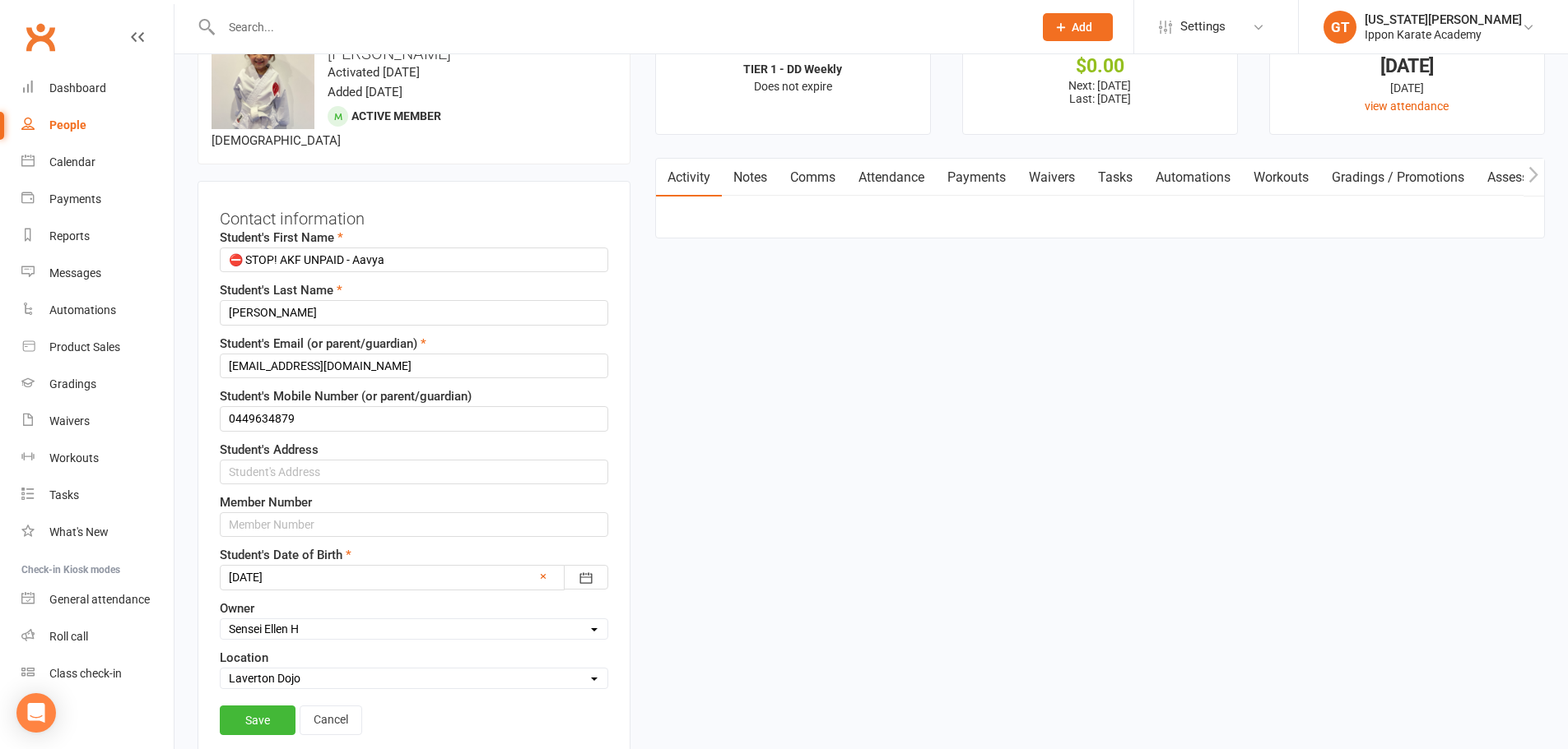
scroll to position [78, 0]
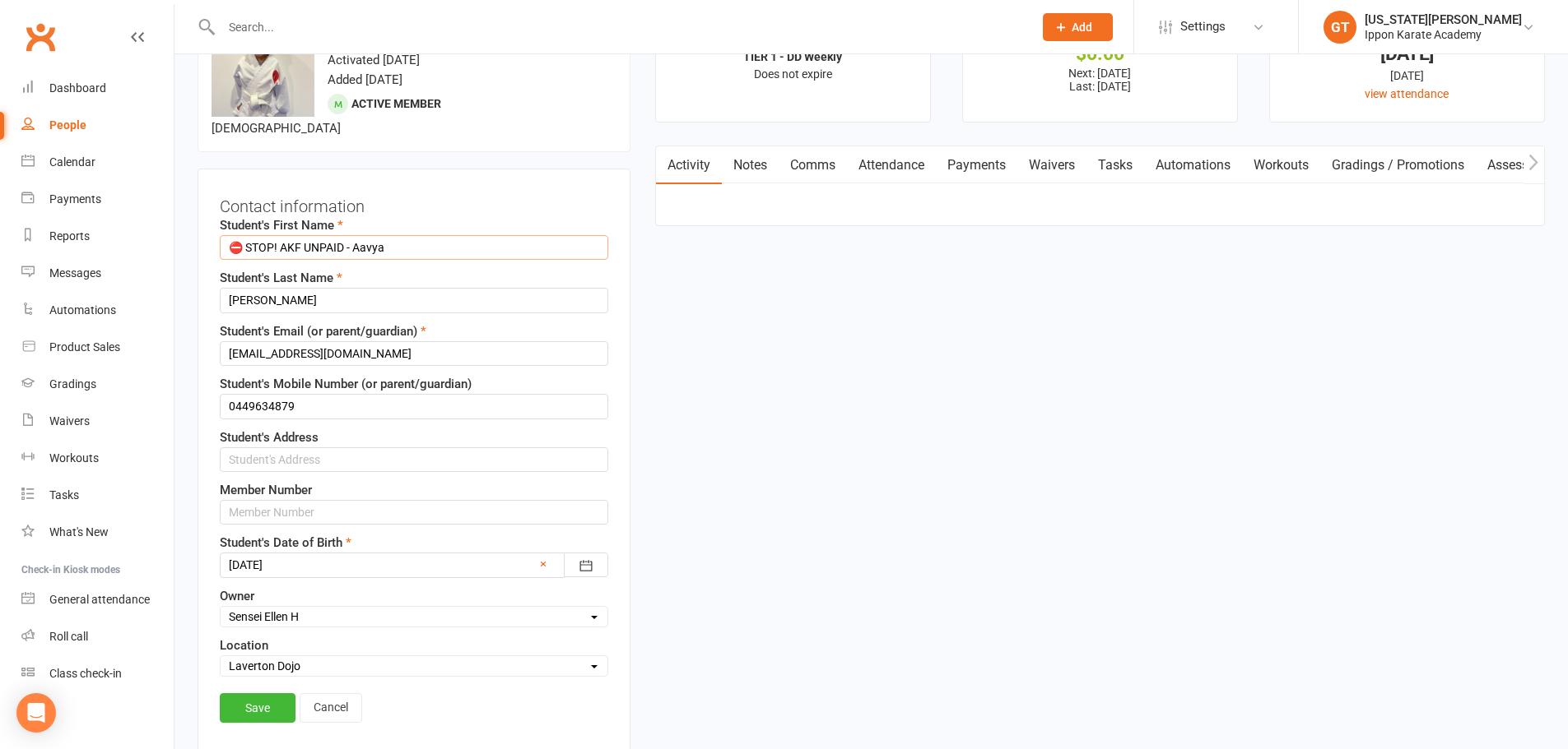
drag, startPoint x: 357, startPoint y: 226, endPoint x: 9, endPoint y: 206, distance: 348.6
type input "[PERSON_NAME]"
click at [275, 693] on link "Save" at bounding box center [258, 707] width 76 height 29
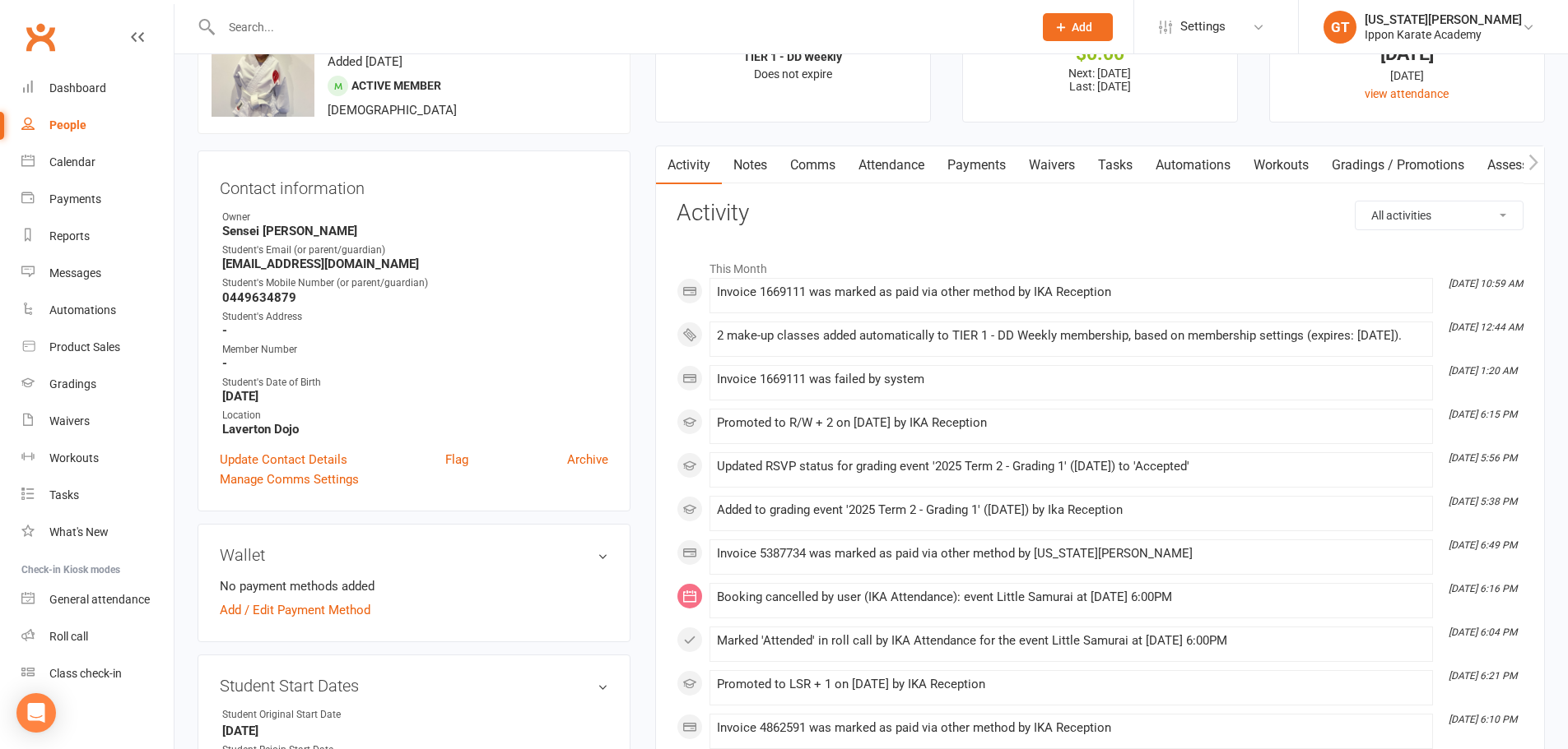
click at [330, 29] on input "text" at bounding box center [618, 27] width 804 height 23
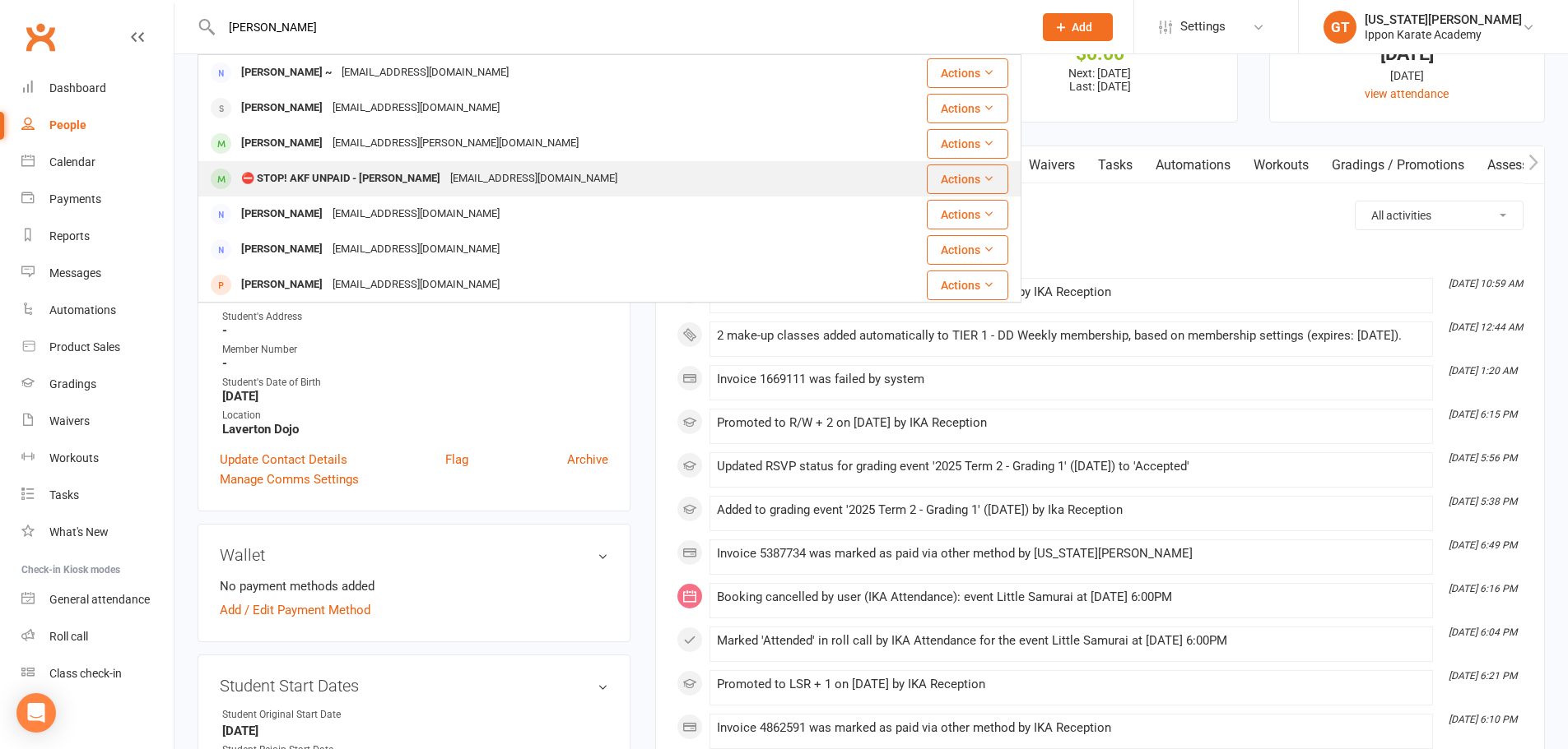
type input "[PERSON_NAME]"
click at [330, 176] on div "⛔ STOP! AKF UNPAID - [PERSON_NAME]" at bounding box center [340, 178] width 209 height 24
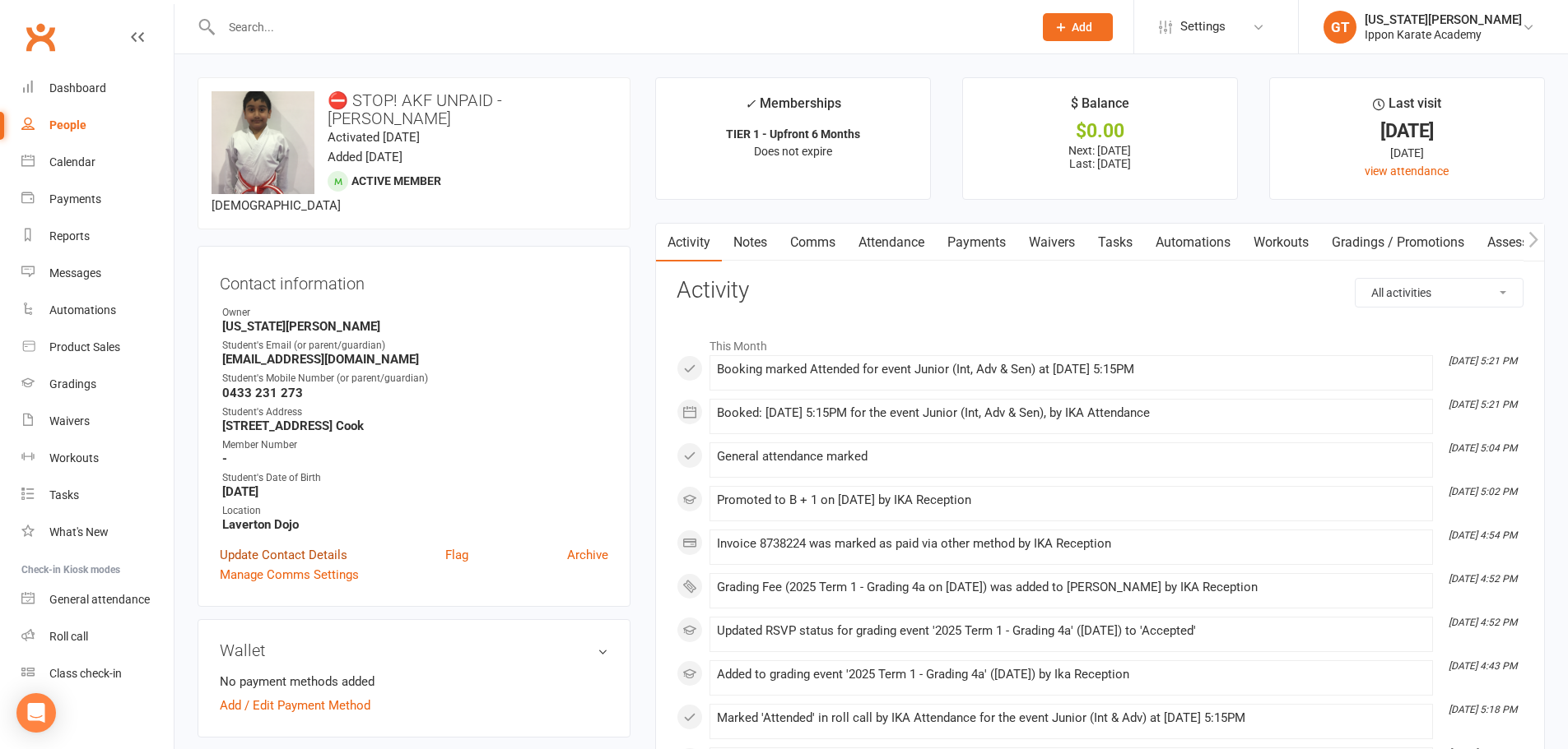
click at [330, 560] on link "Update Contact Details" at bounding box center [283, 555] width 128 height 20
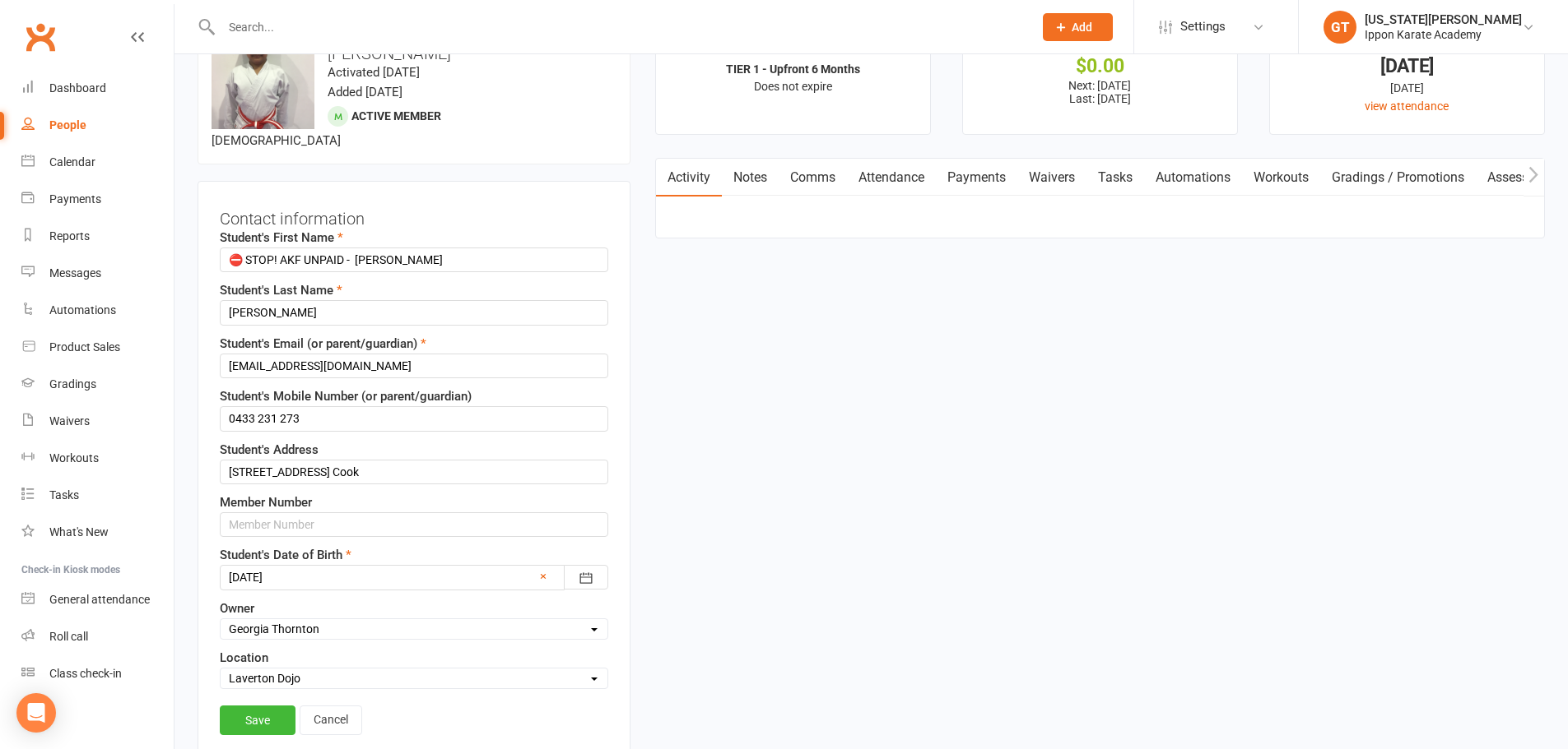
scroll to position [78, 0]
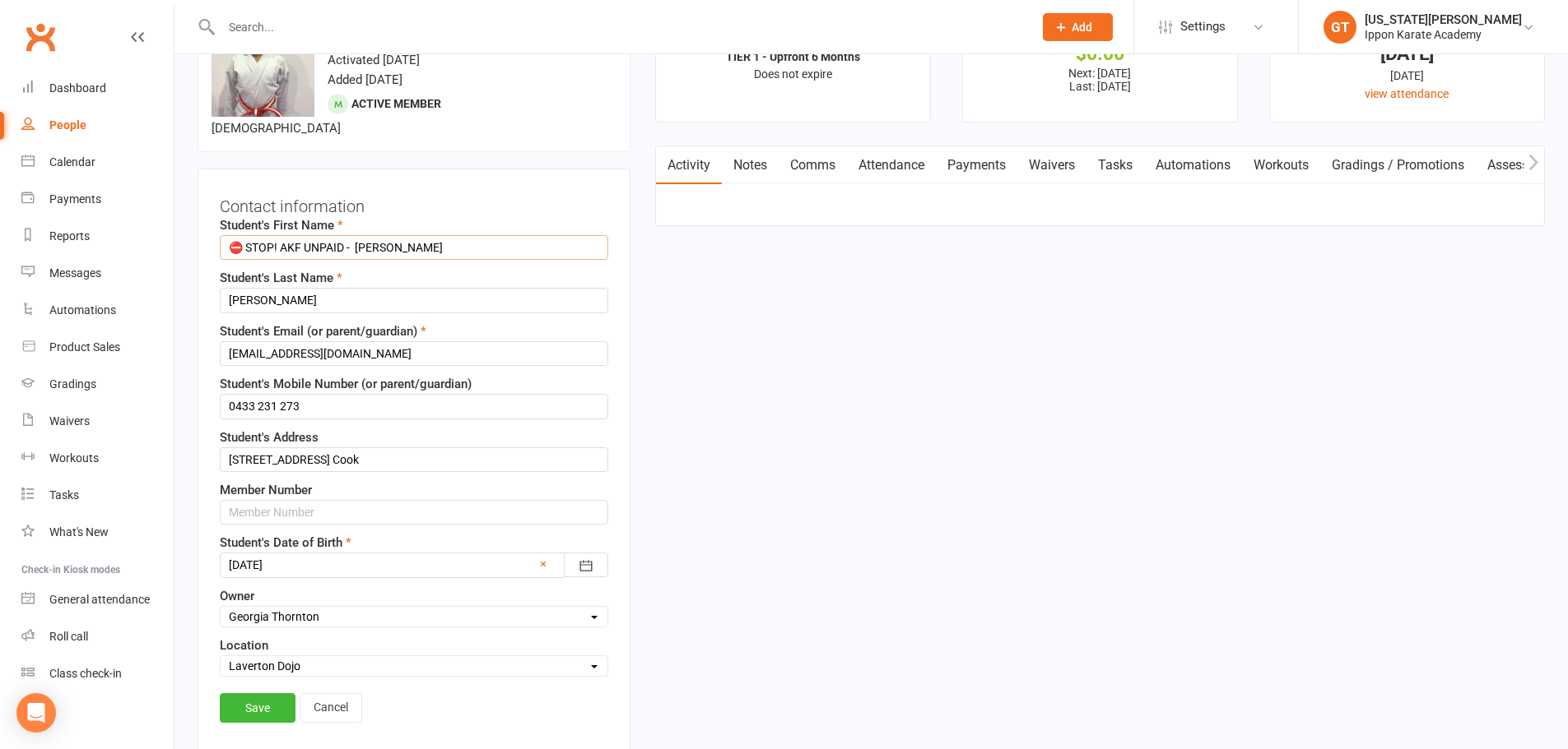
drag, startPoint x: 357, startPoint y: 249, endPoint x: 11, endPoint y: 237, distance: 346.2
type input "[PERSON_NAME]"
click at [237, 710] on link "Save" at bounding box center [258, 707] width 76 height 29
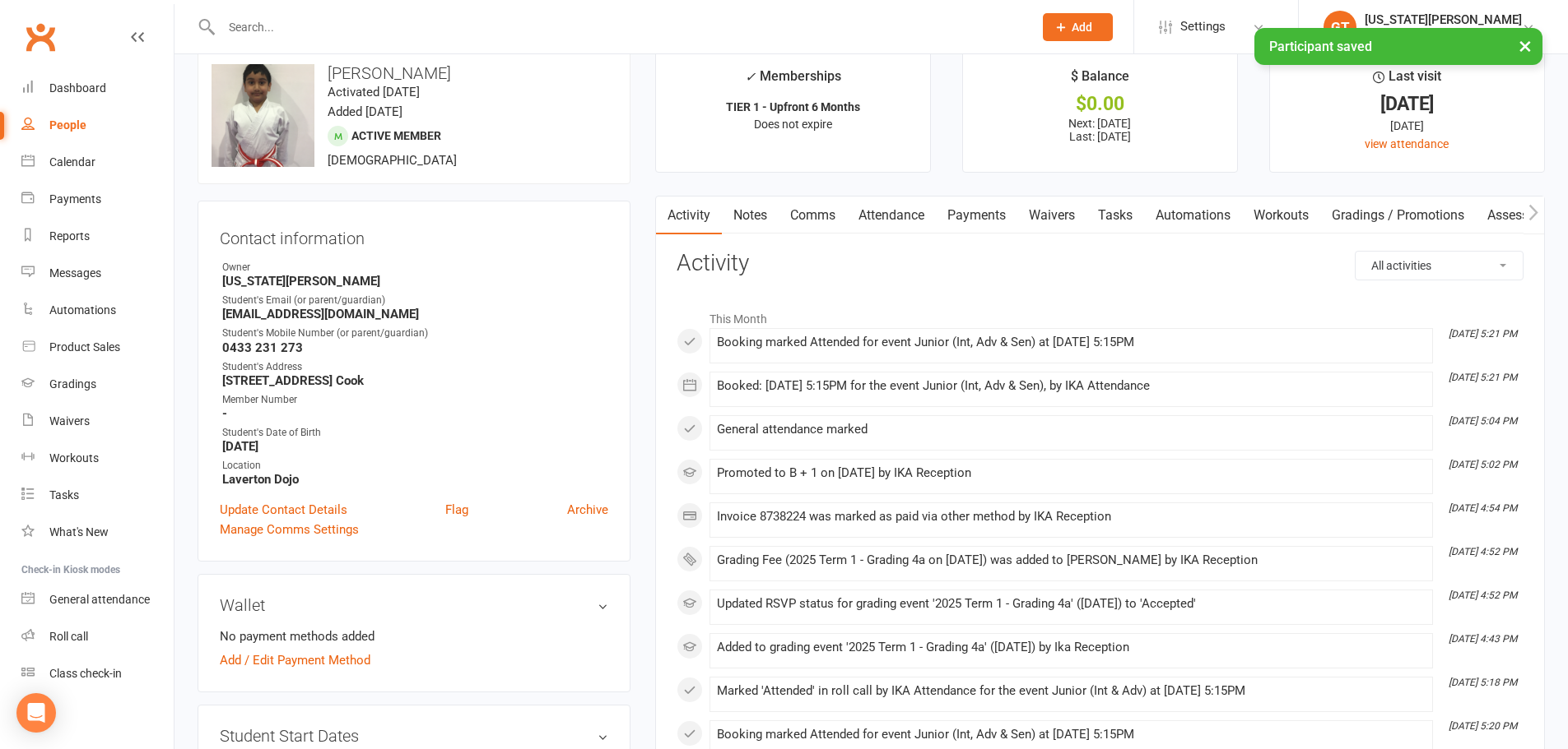
scroll to position [0, 0]
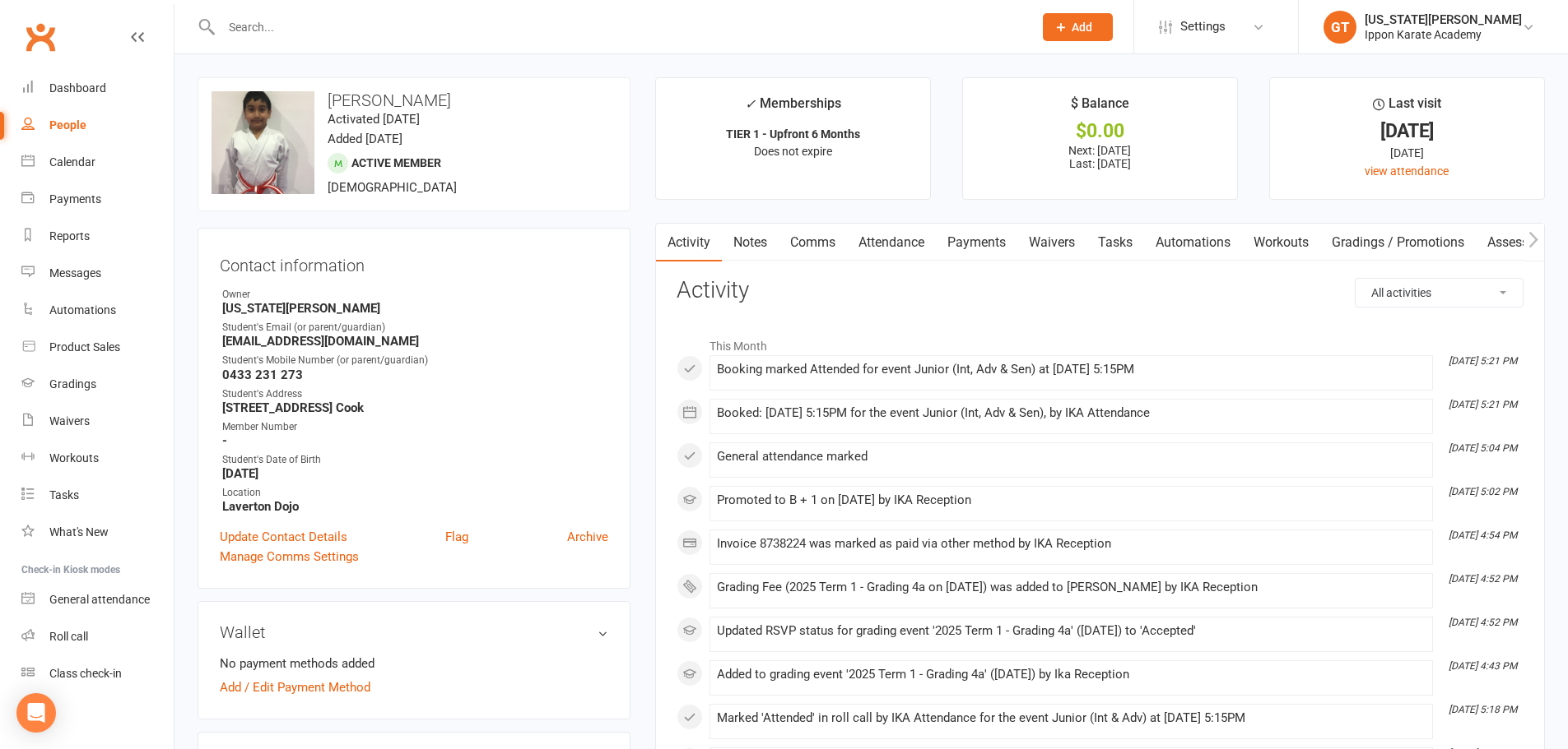
click at [354, 36] on input "text" at bounding box center [618, 27] width 804 height 23
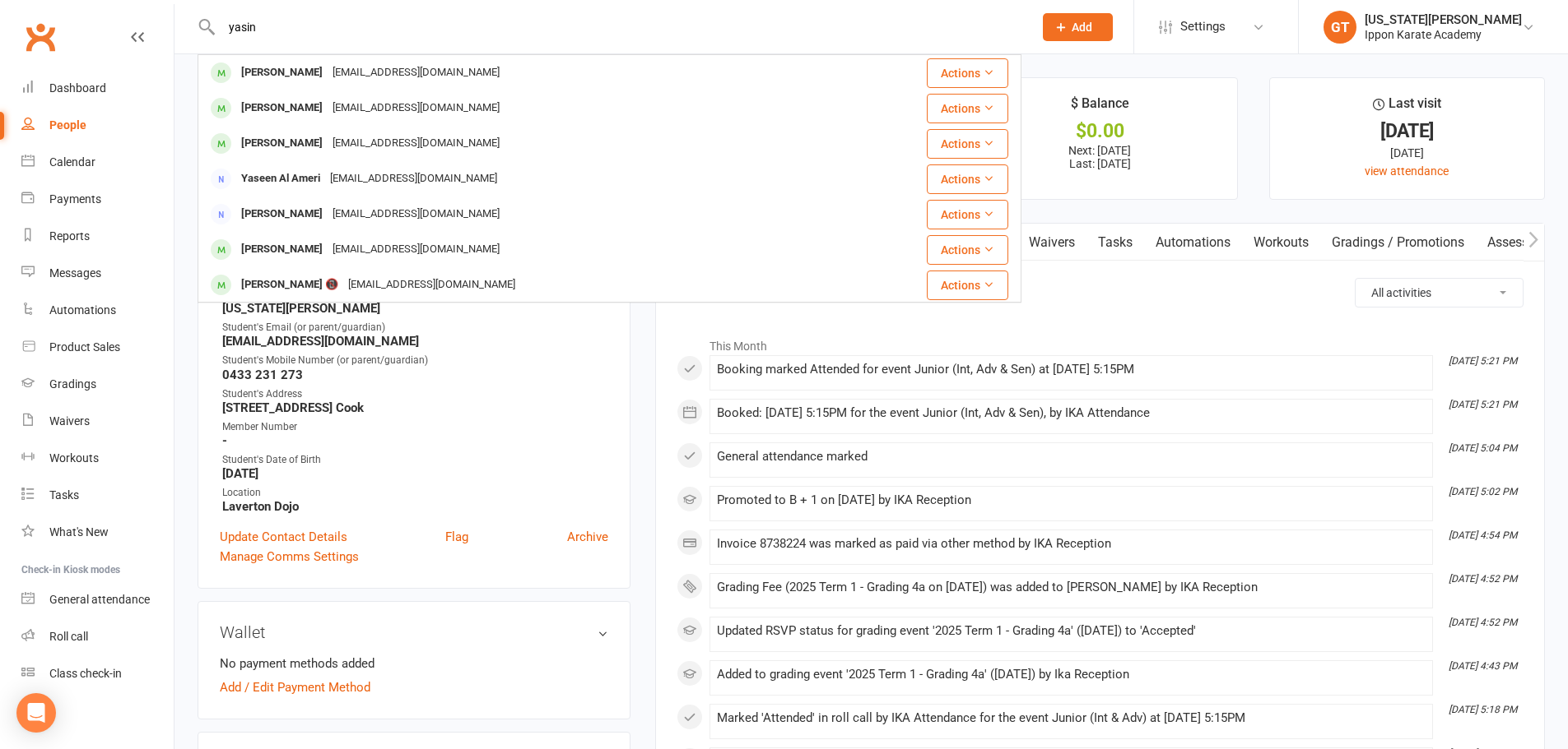
drag, startPoint x: 354, startPoint y: 36, endPoint x: 0, endPoint y: 9, distance: 355.0
click at [0, 4] on header "[PERSON_NAME] Majedi [EMAIL_ADDRESS][DOMAIN_NAME] Actions [PERSON_NAME] [EMAIL_…" at bounding box center [784, 4] width 1568 height 0
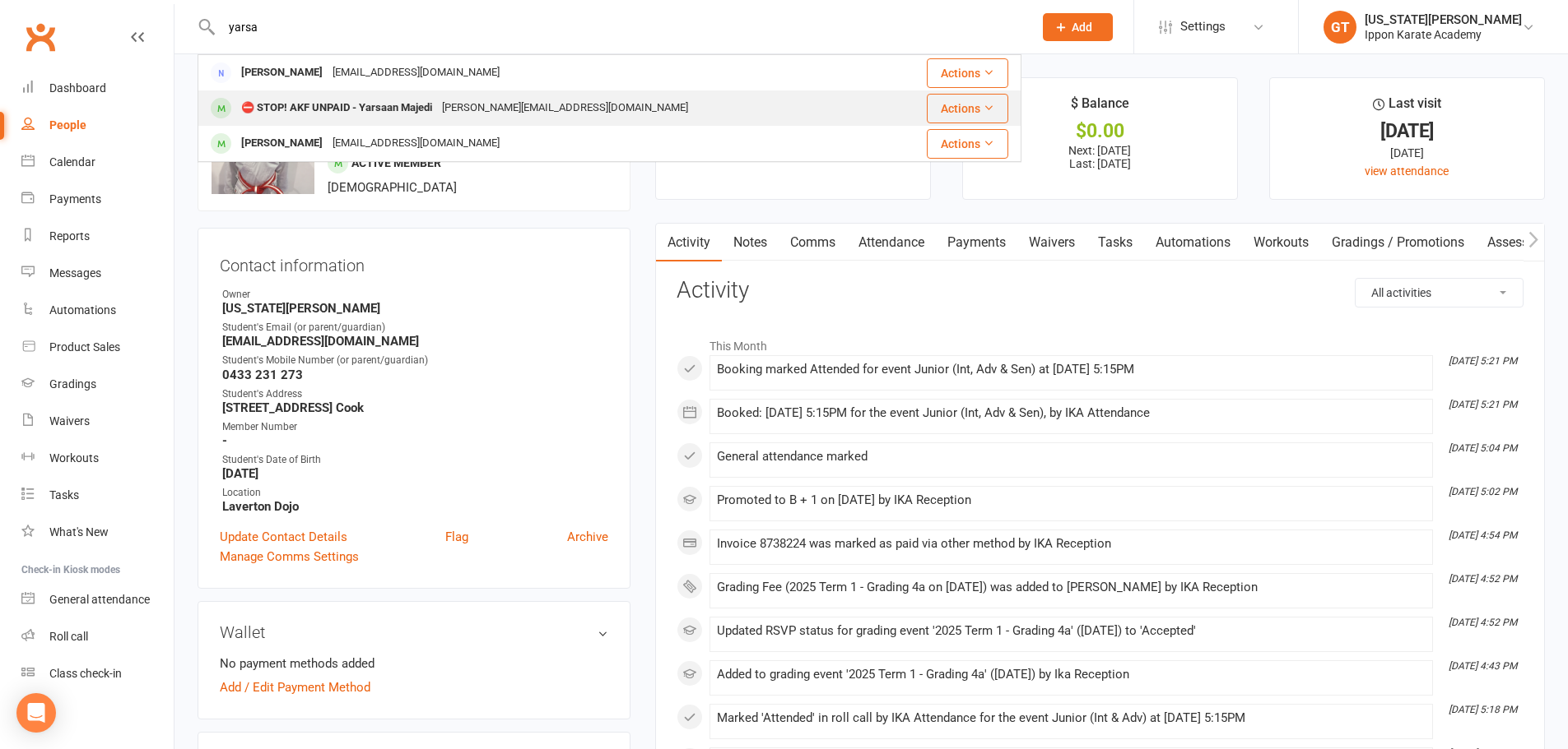
type input "yarsa"
click at [314, 101] on div "⛔ STOP! AKF UNPAID - Yarsaan Majedi" at bounding box center [336, 108] width 201 height 24
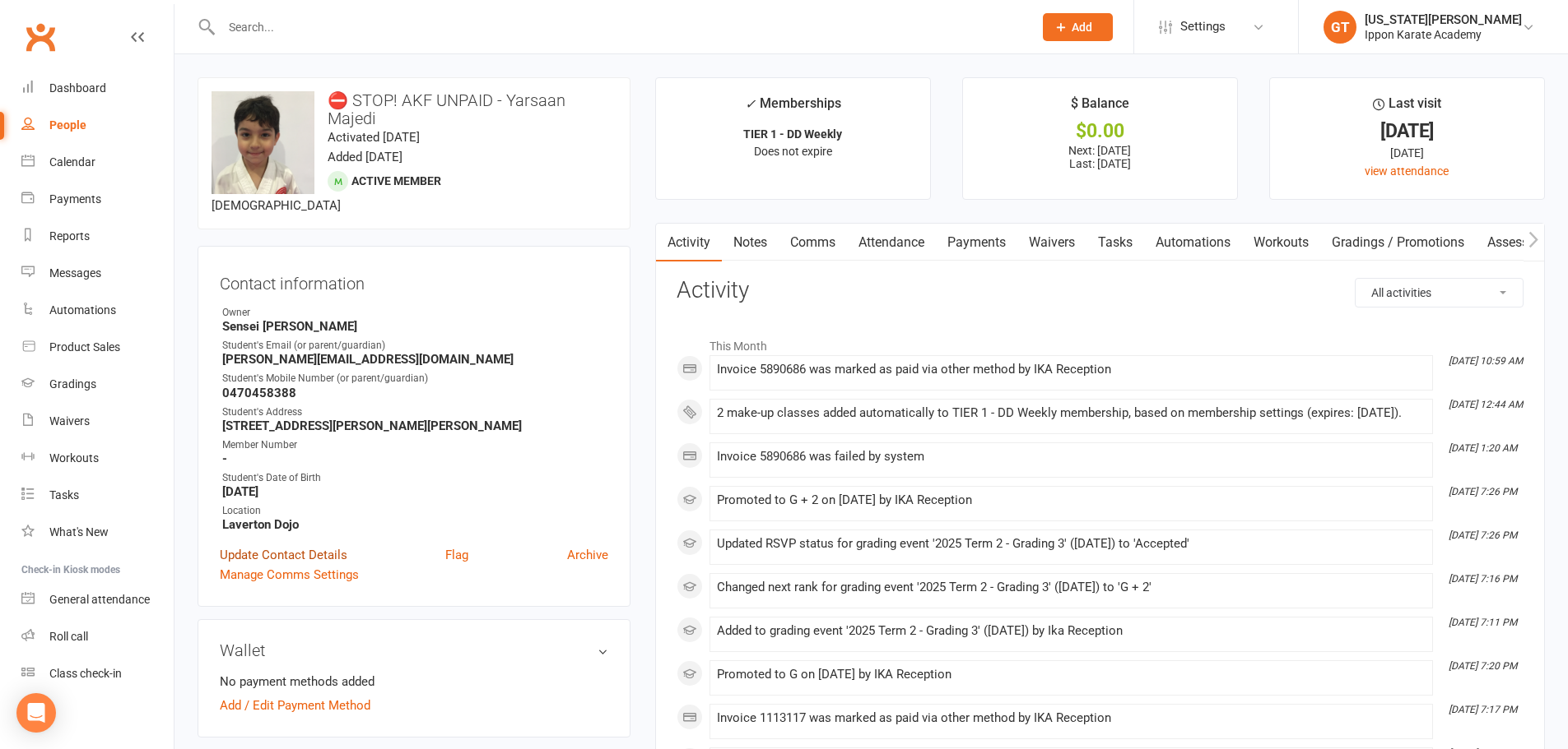
click at [303, 557] on link "Update Contact Details" at bounding box center [283, 555] width 128 height 20
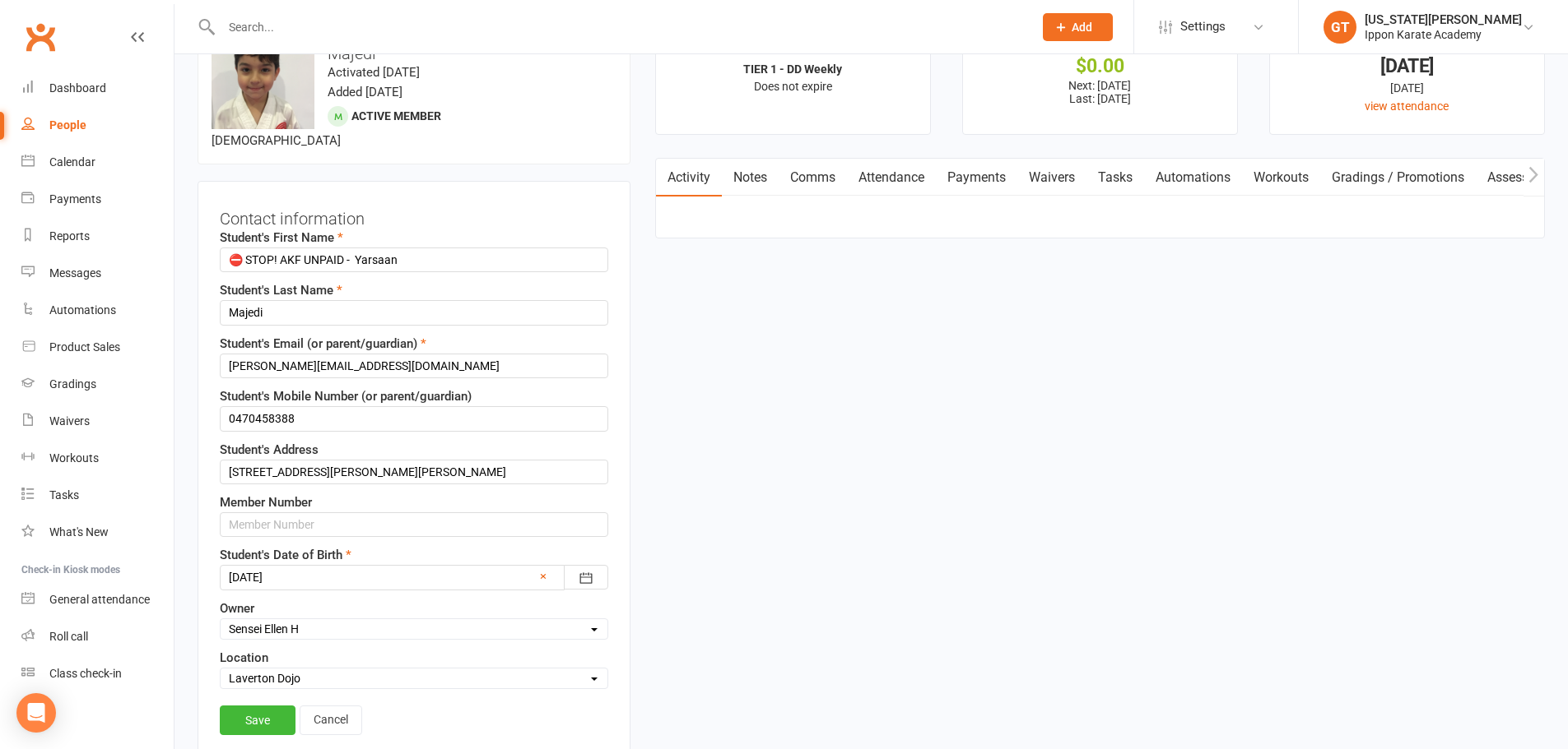
scroll to position [78, 0]
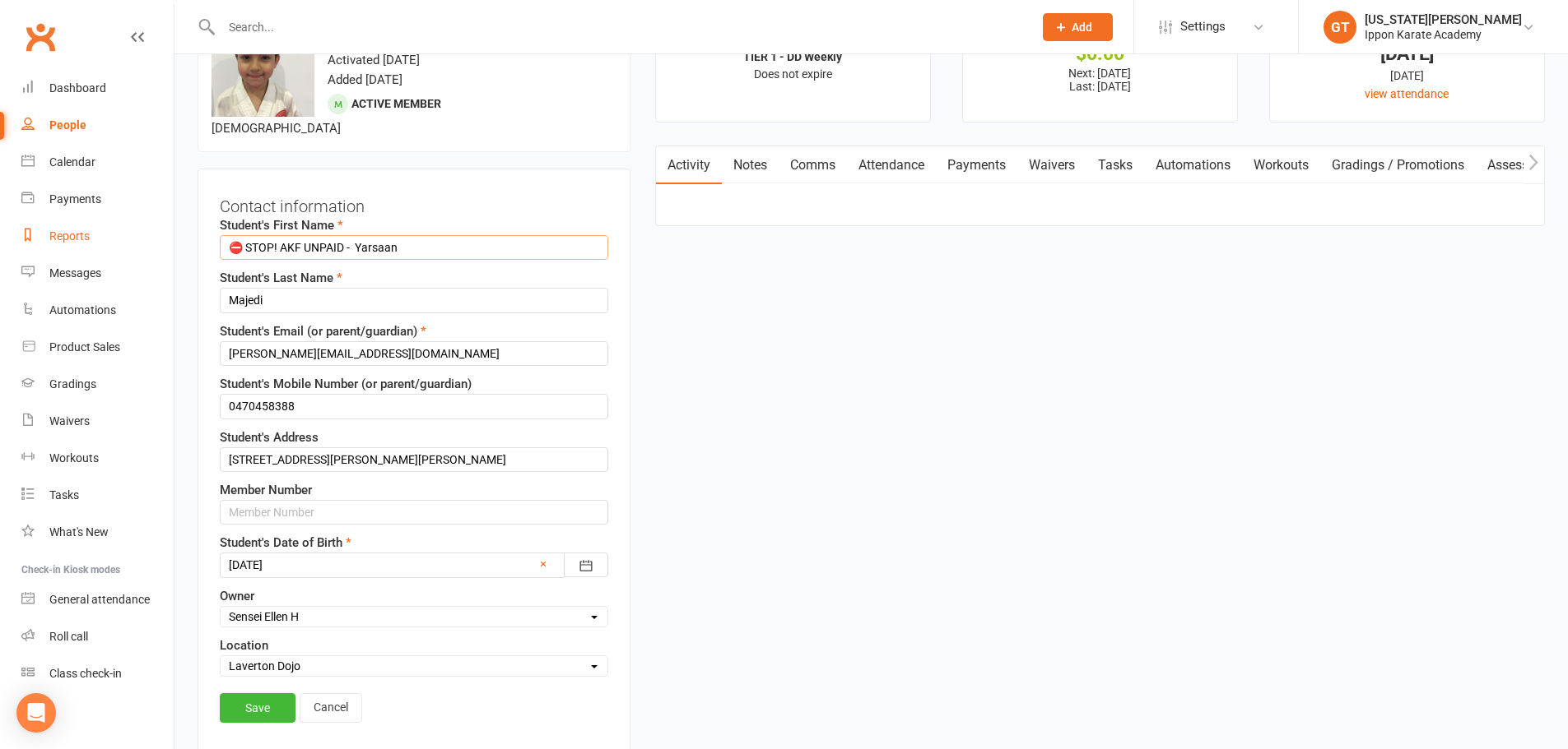
drag, startPoint x: 360, startPoint y: 250, endPoint x: 81, endPoint y: 238, distance: 279.3
type input "Yarsaan"
click at [269, 699] on link "Save" at bounding box center [258, 707] width 76 height 29
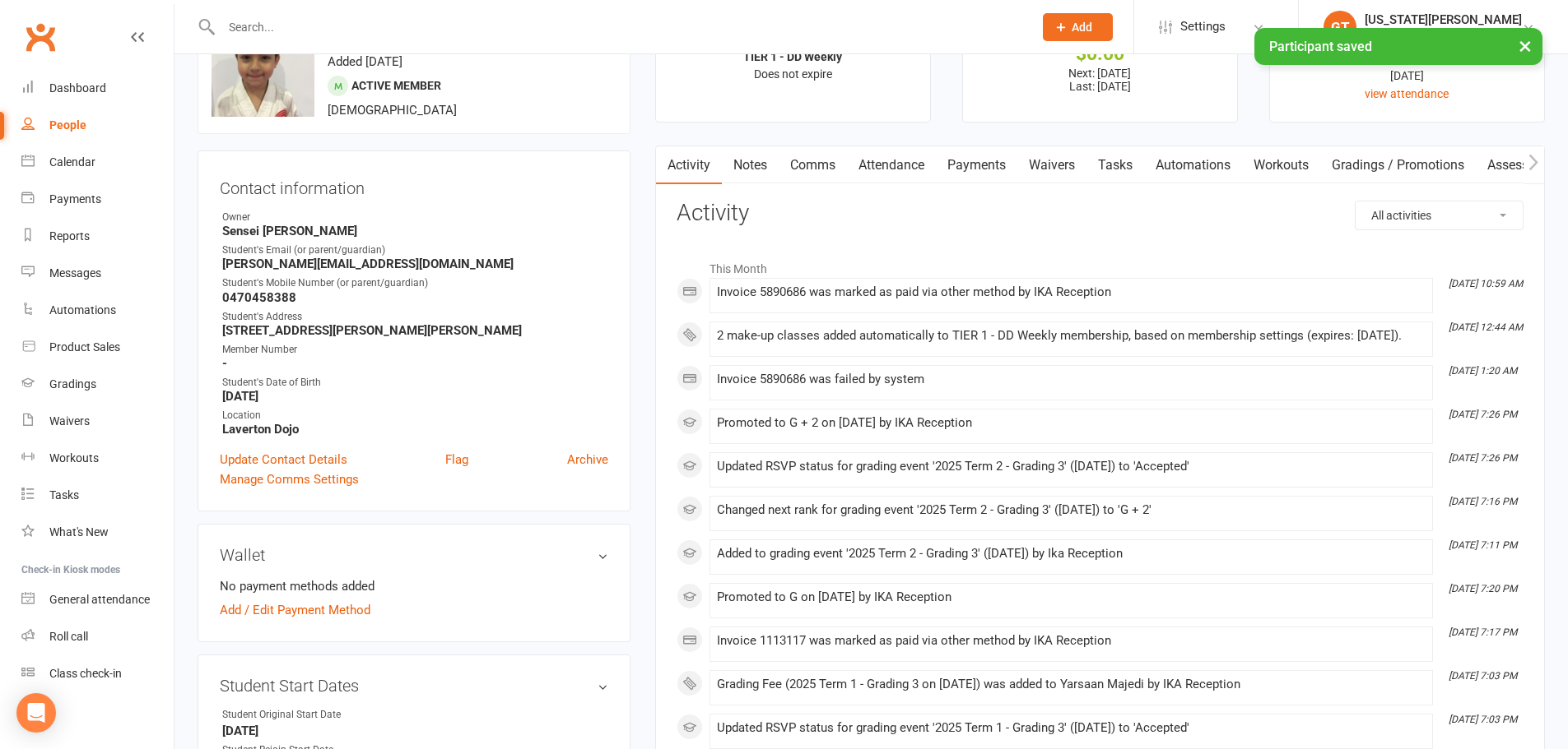
click at [297, 16] on input "text" at bounding box center [618, 27] width 804 height 23
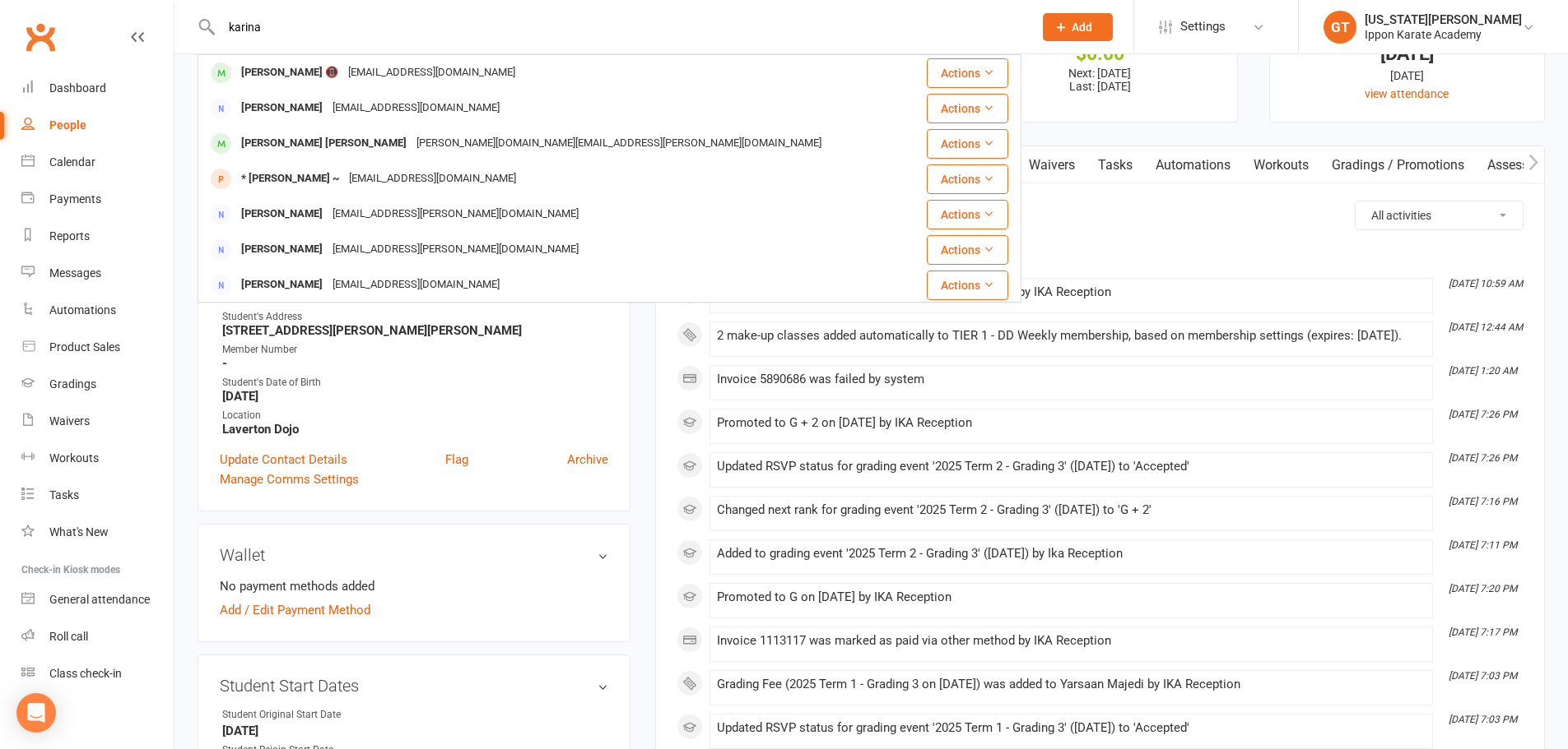
drag, startPoint x: 305, startPoint y: 28, endPoint x: 64, endPoint y: 12, distance: 241.5
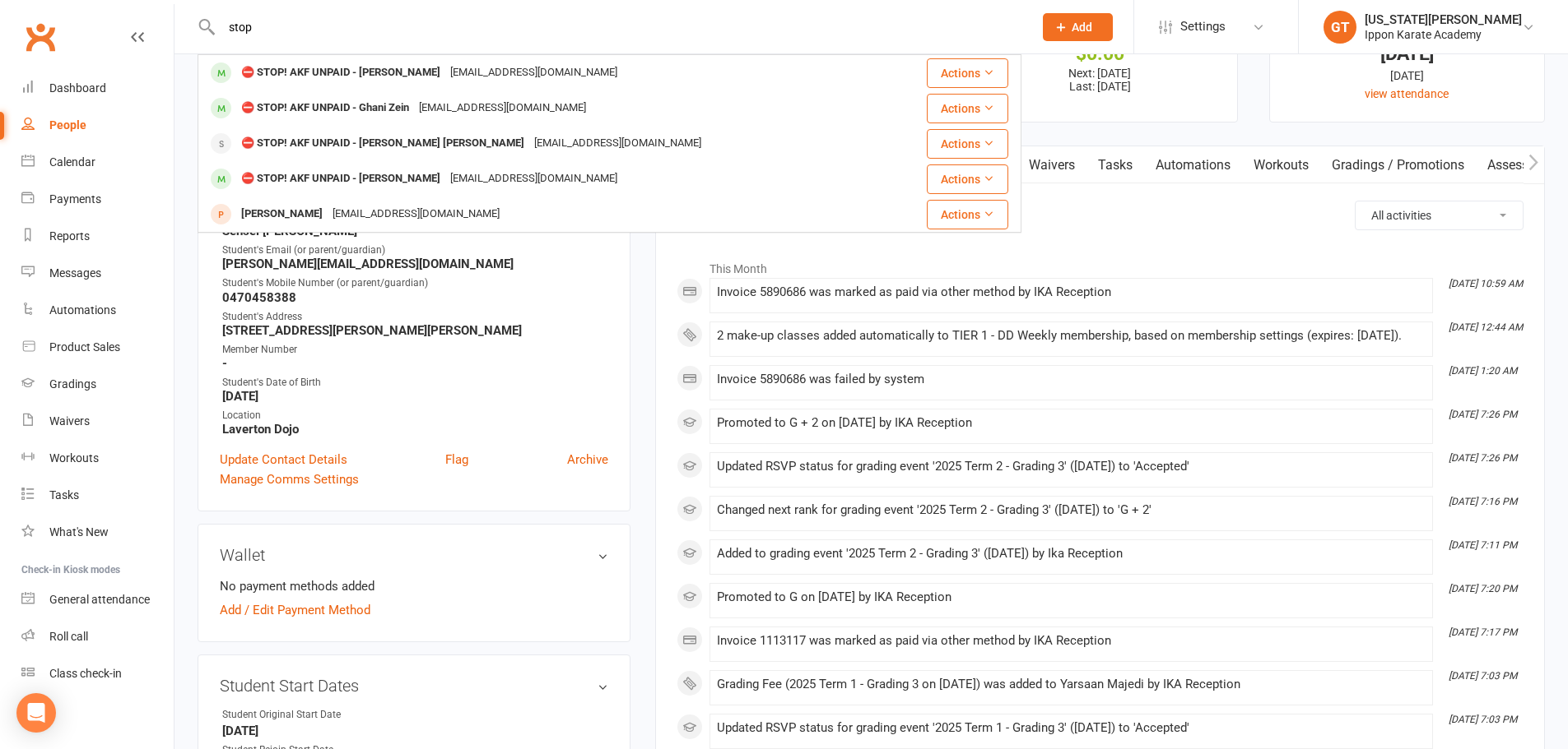
type input "stop"
